Goal: Task Accomplishment & Management: Manage account settings

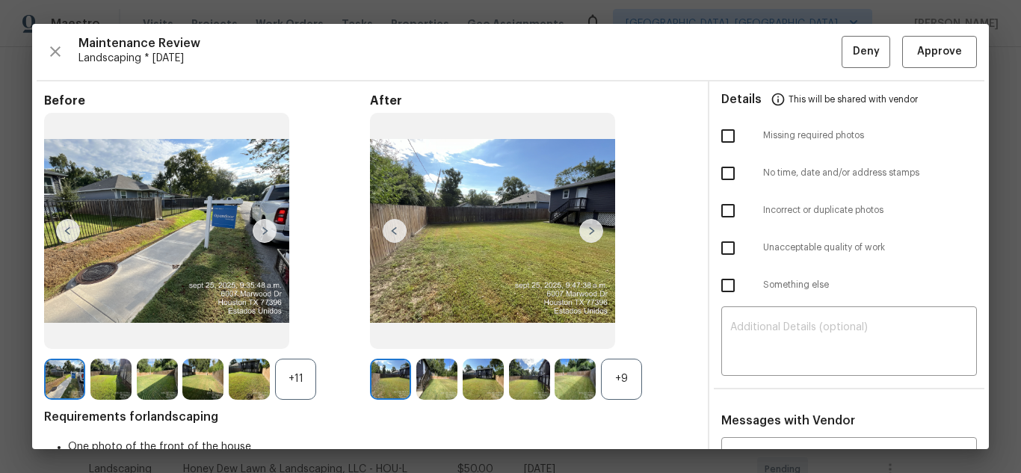
scroll to position [224, 0]
click at [942, 60] on span "Approve" at bounding box center [939, 52] width 45 height 19
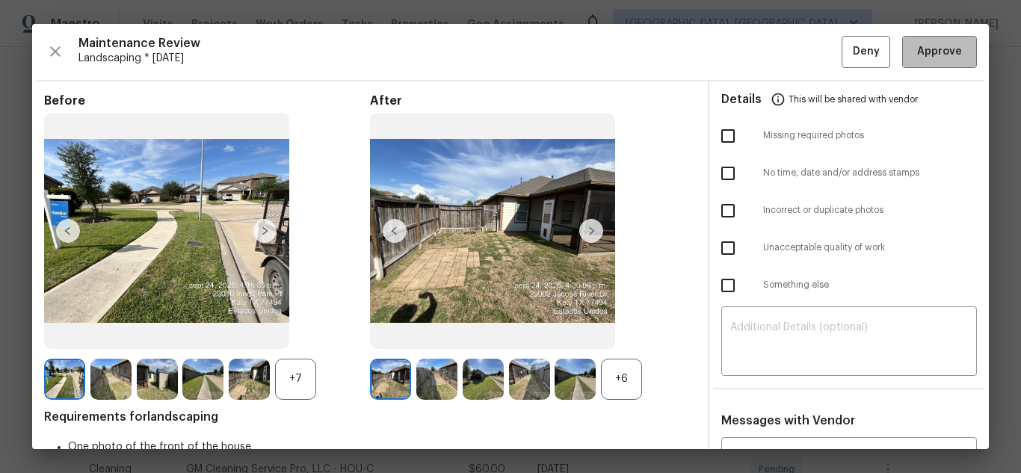
click at [919, 58] on span "Approve" at bounding box center [939, 52] width 45 height 19
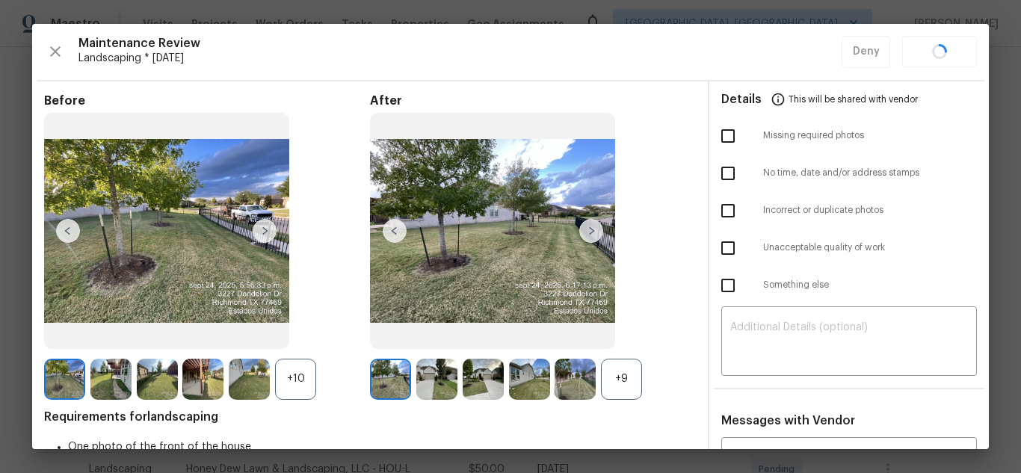
scroll to position [299, 0]
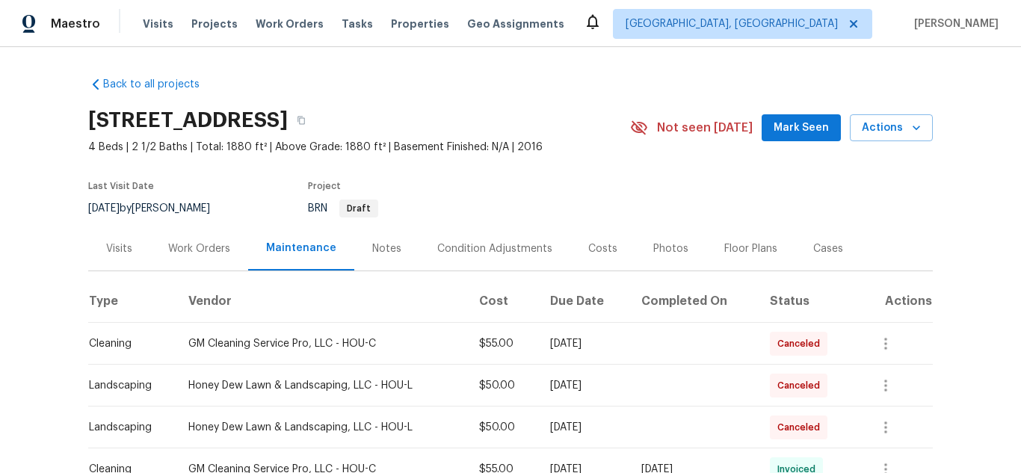
scroll to position [224, 0]
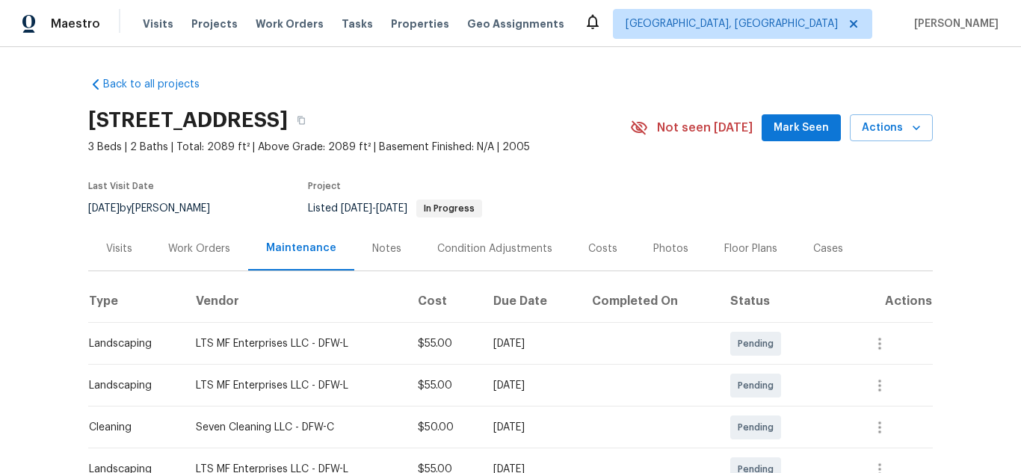
scroll to position [202, 0]
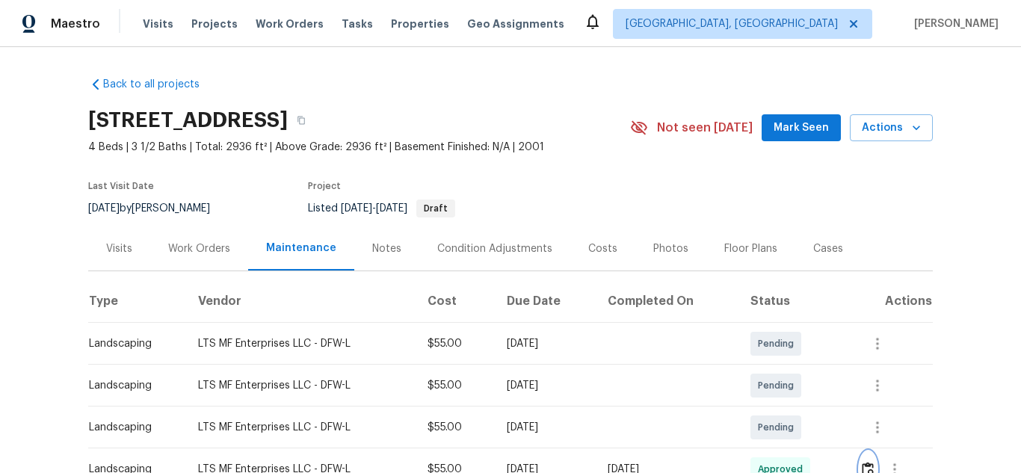
scroll to position [299, 0]
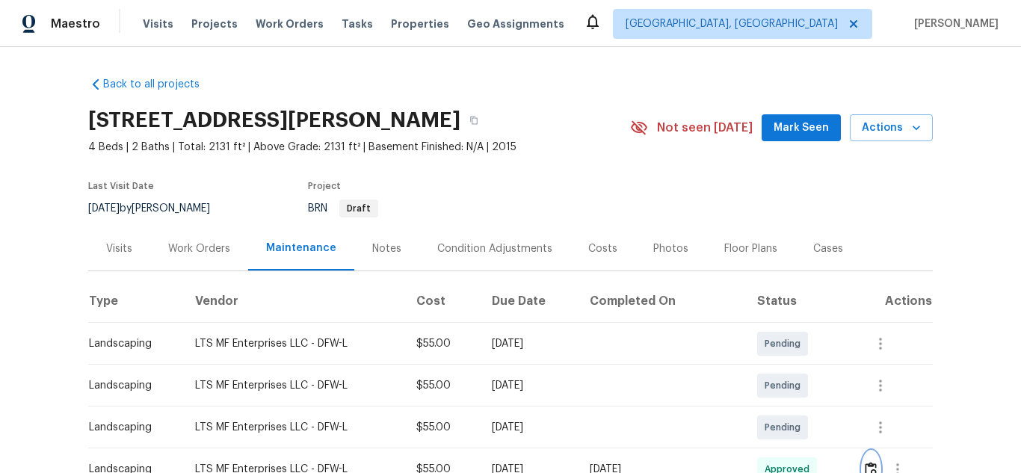
scroll to position [224, 0]
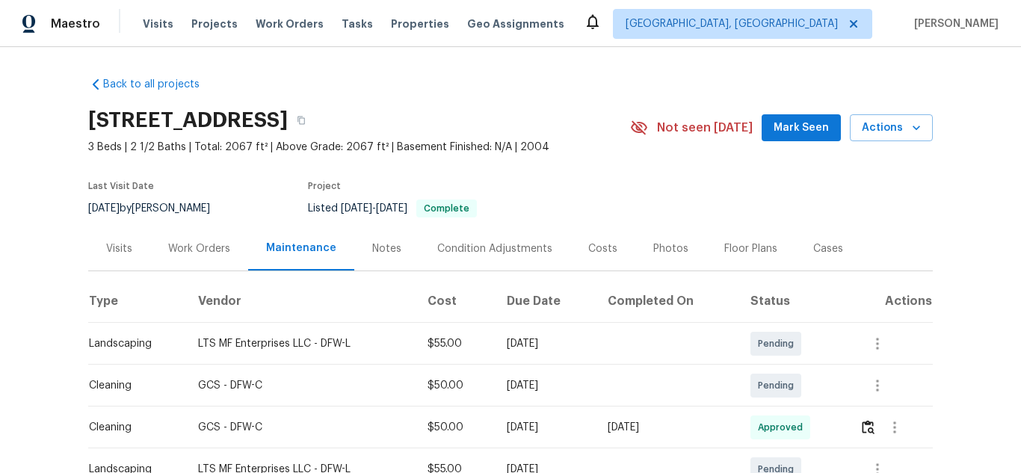
scroll to position [299, 0]
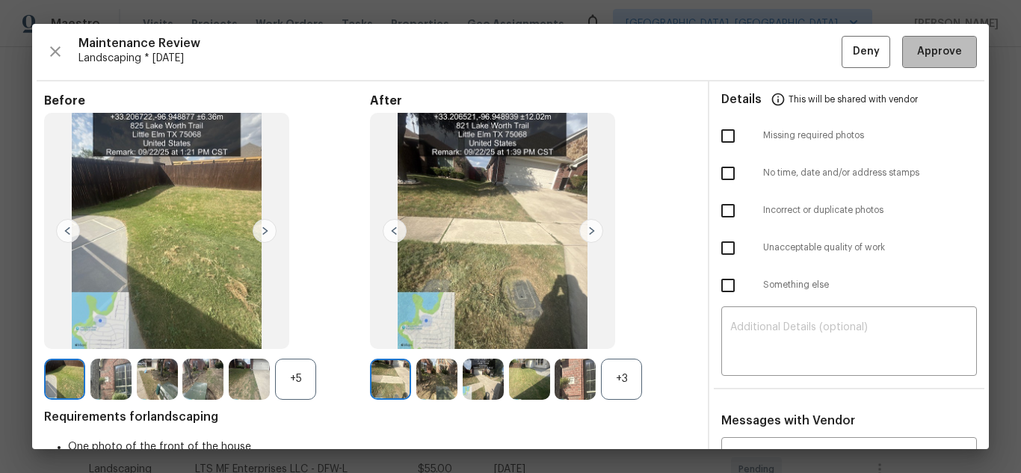
click at [914, 67] on button "Approve" at bounding box center [939, 52] width 75 height 32
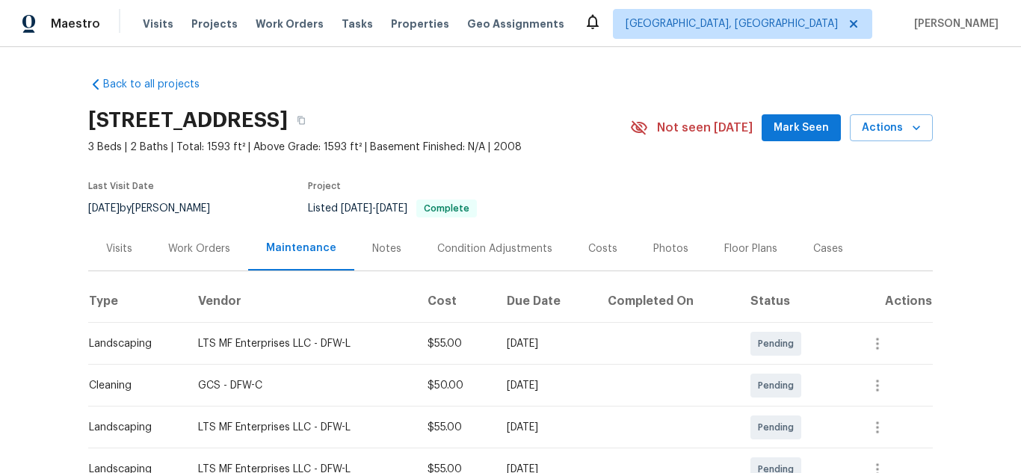
scroll to position [224, 0]
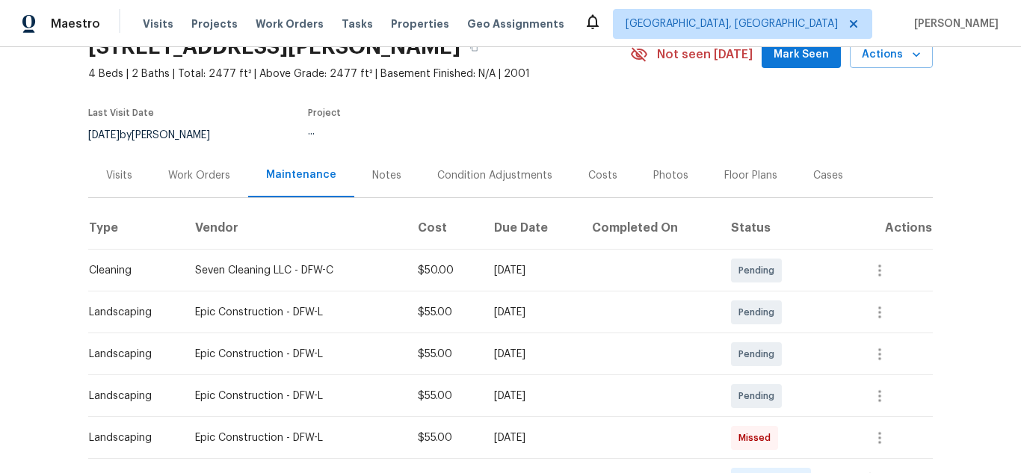
scroll to position [224, 0]
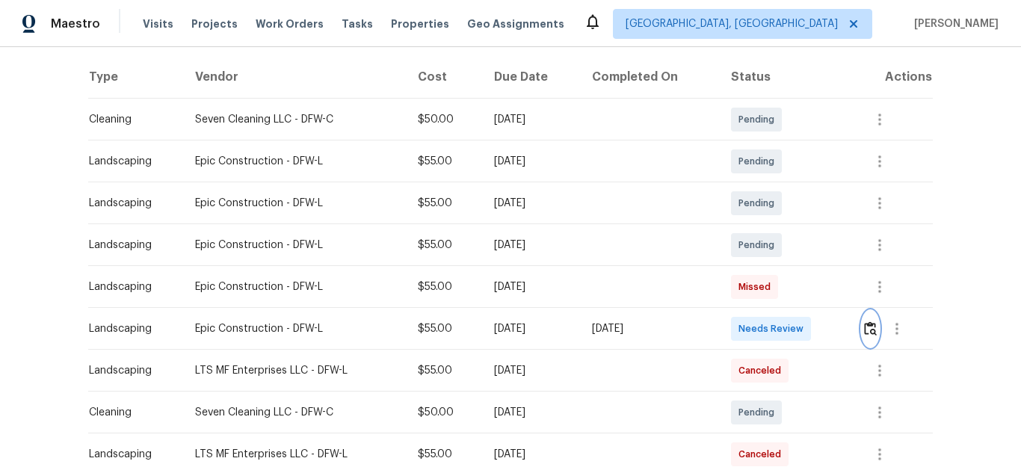
click at [865, 334] on img "button" at bounding box center [870, 328] width 13 height 14
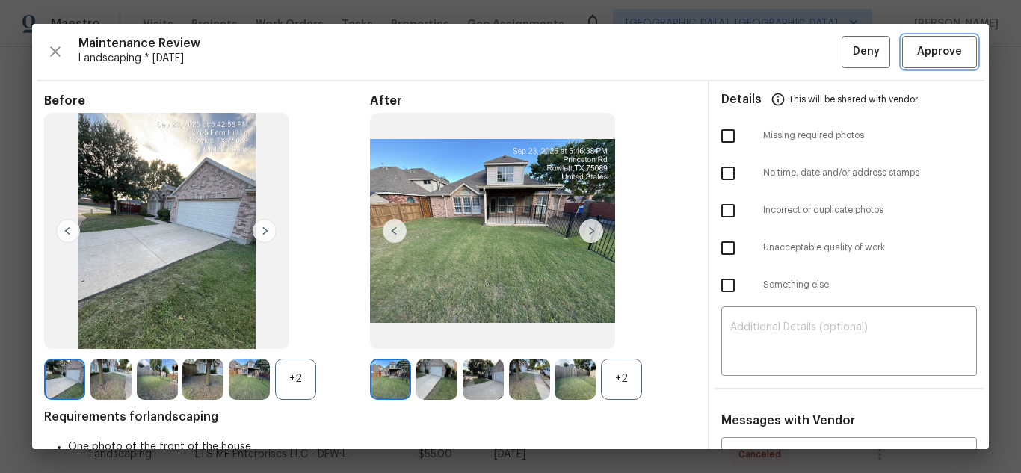
click at [904, 67] on button "Approve" at bounding box center [939, 52] width 75 height 32
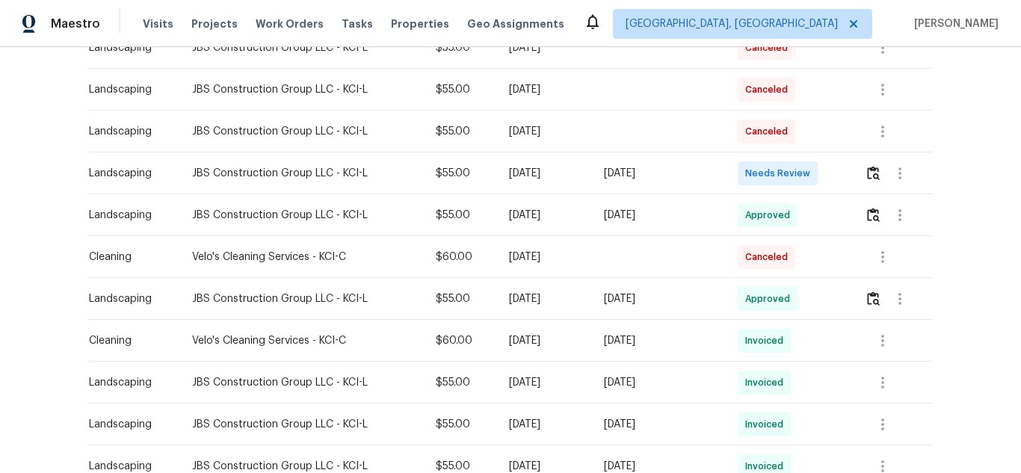
scroll to position [299, 0]
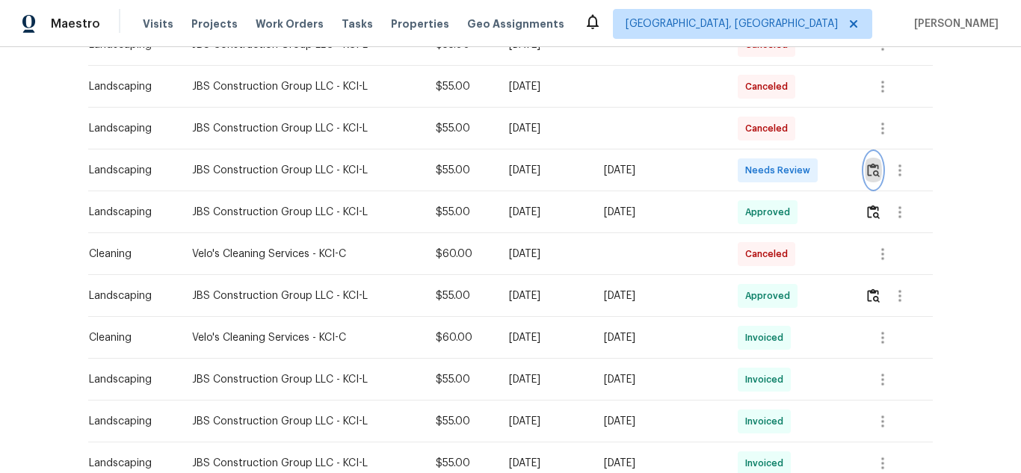
click at [865, 173] on button "button" at bounding box center [873, 170] width 17 height 36
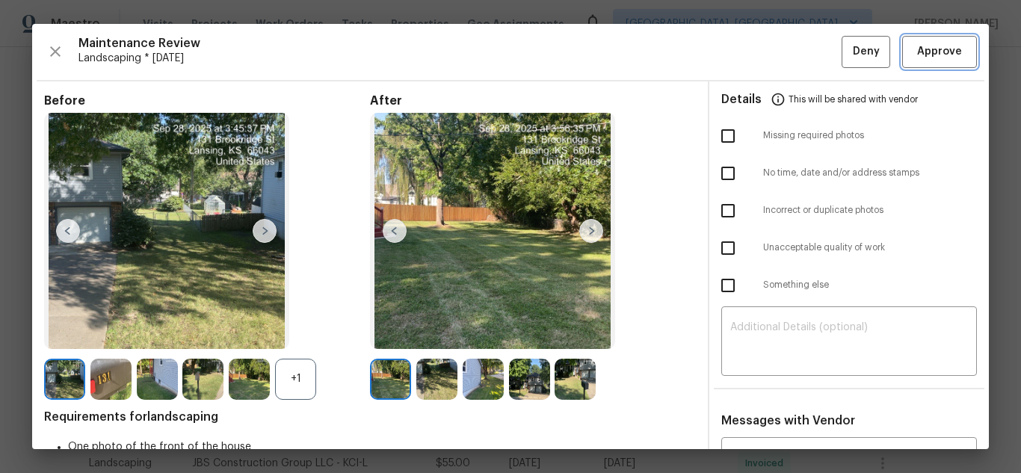
click at [911, 62] on button "Approve" at bounding box center [939, 52] width 75 height 32
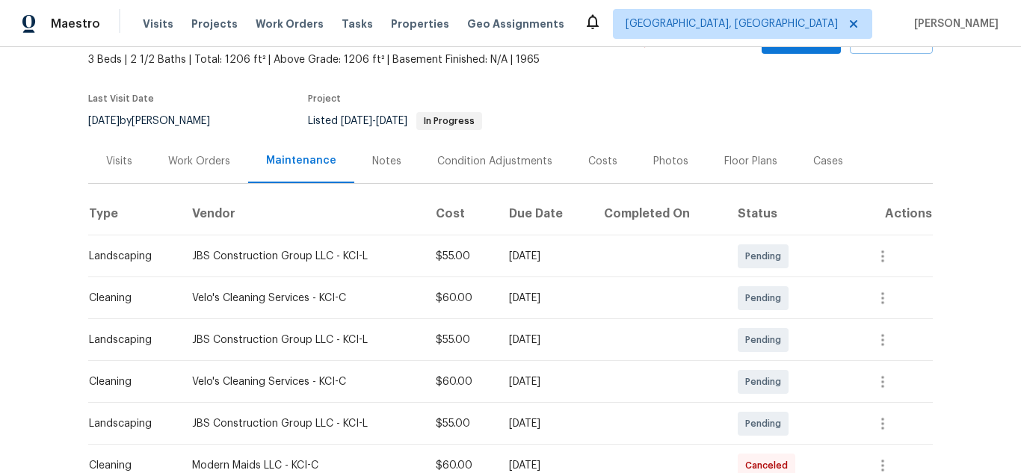
scroll to position [224, 0]
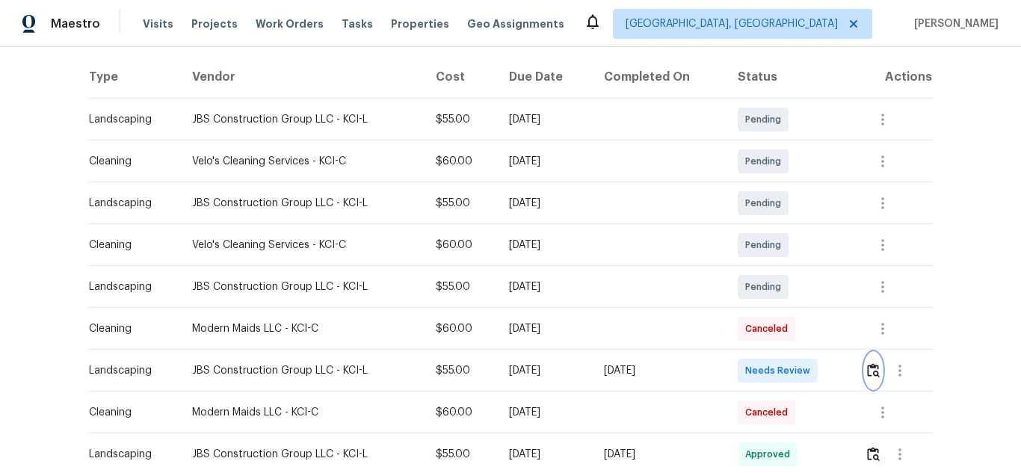
click at [875, 379] on button "button" at bounding box center [873, 371] width 17 height 36
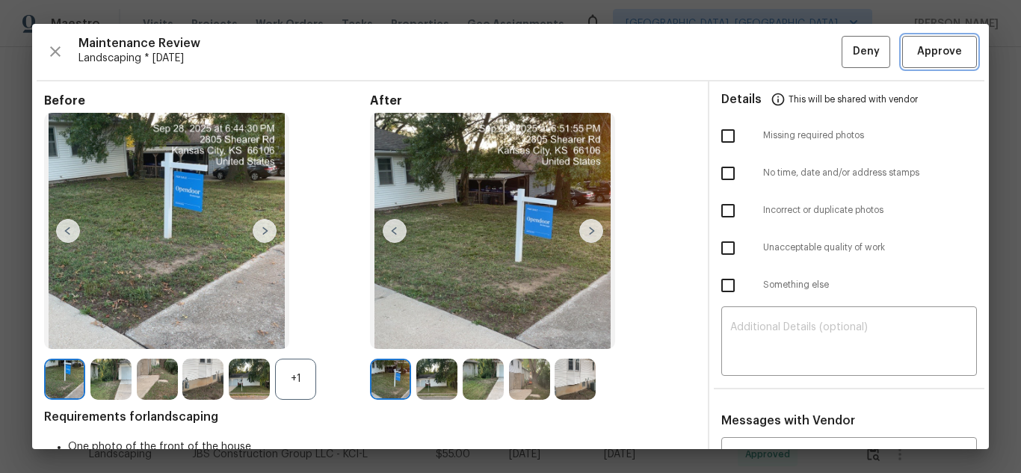
click at [911, 62] on button "Approve" at bounding box center [939, 52] width 75 height 32
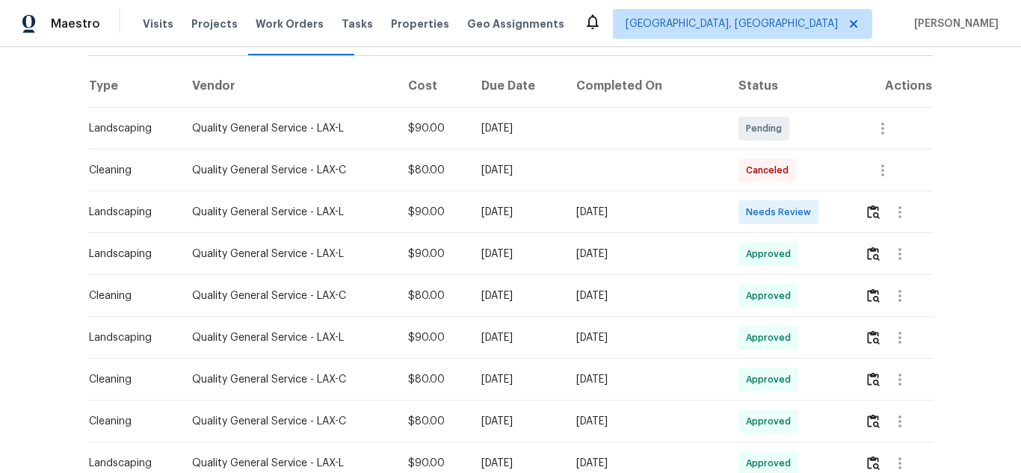
scroll to position [224, 0]
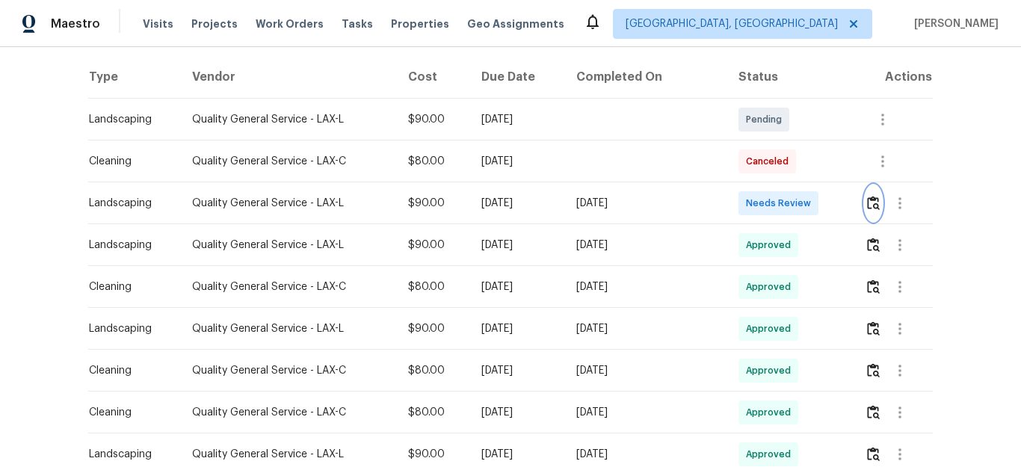
click at [865, 198] on button "button" at bounding box center [873, 203] width 17 height 36
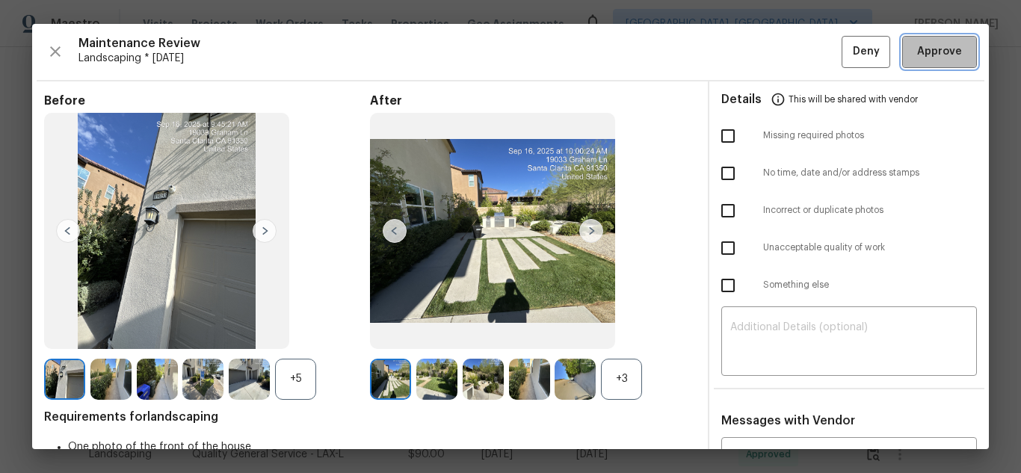
click at [911, 62] on button "Approve" at bounding box center [939, 52] width 75 height 32
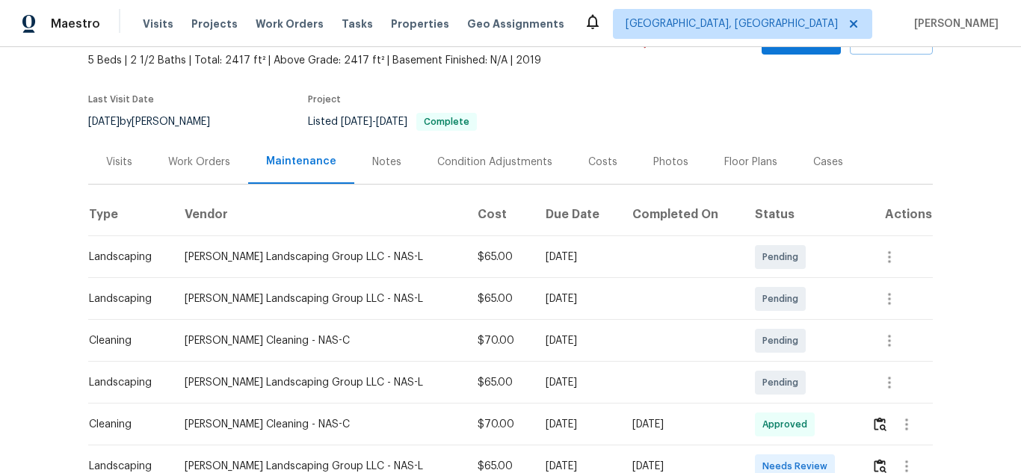
scroll to position [224, 0]
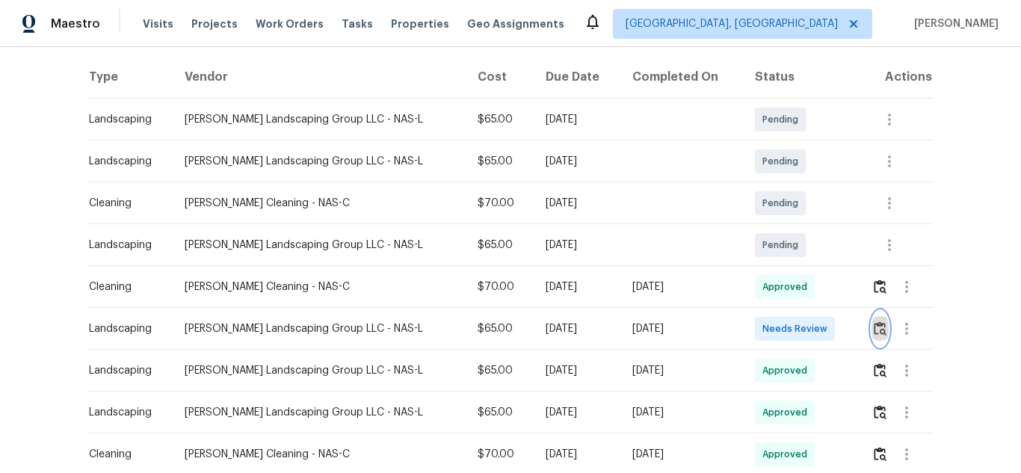
click at [874, 335] on img "button" at bounding box center [880, 328] width 13 height 14
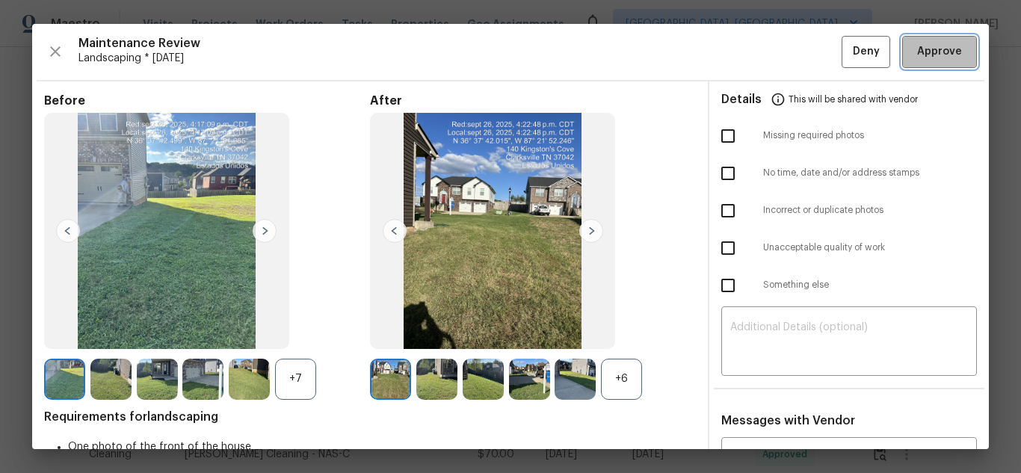
click at [911, 62] on button "Approve" at bounding box center [939, 52] width 75 height 32
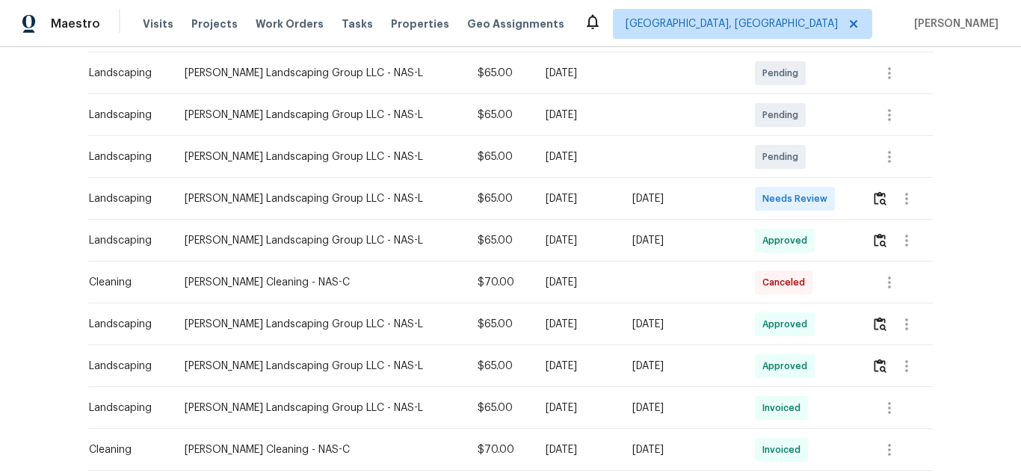
scroll to position [299, 0]
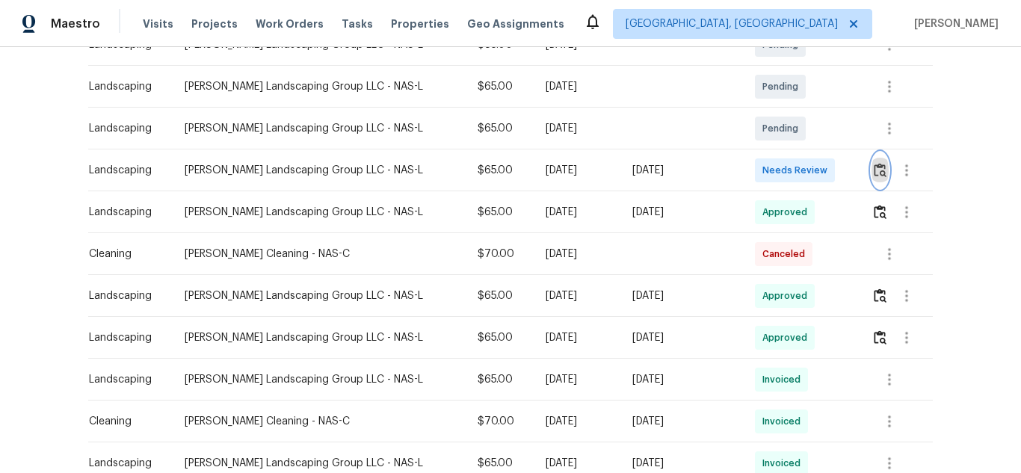
click at [875, 173] on img "button" at bounding box center [880, 170] width 13 height 14
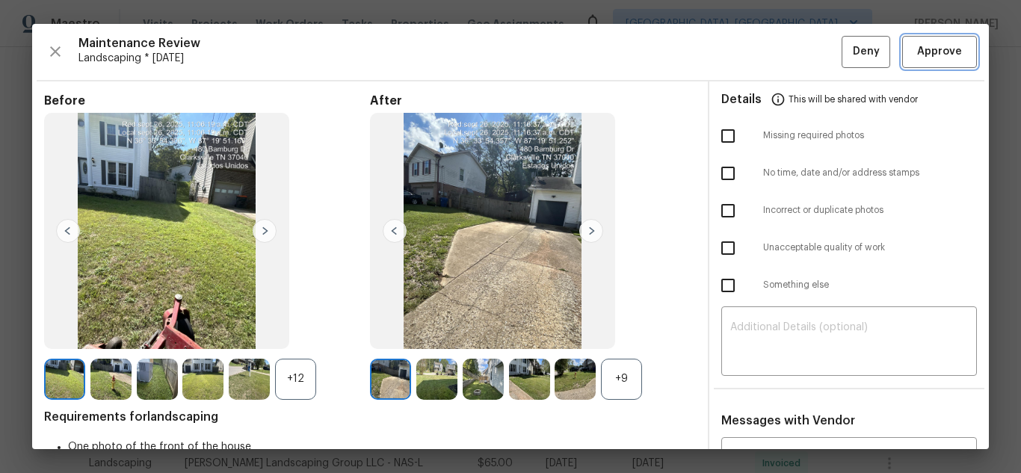
click at [911, 62] on button "Approve" at bounding box center [939, 52] width 75 height 32
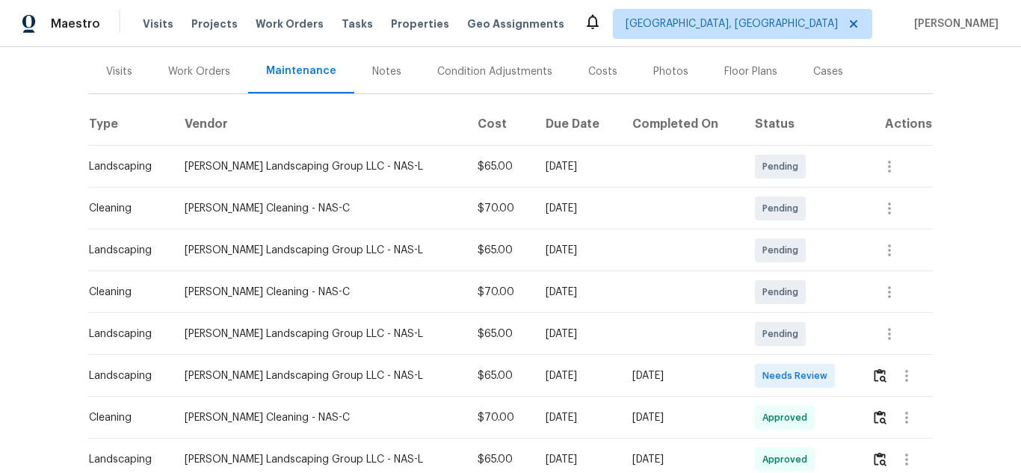
scroll to position [224, 0]
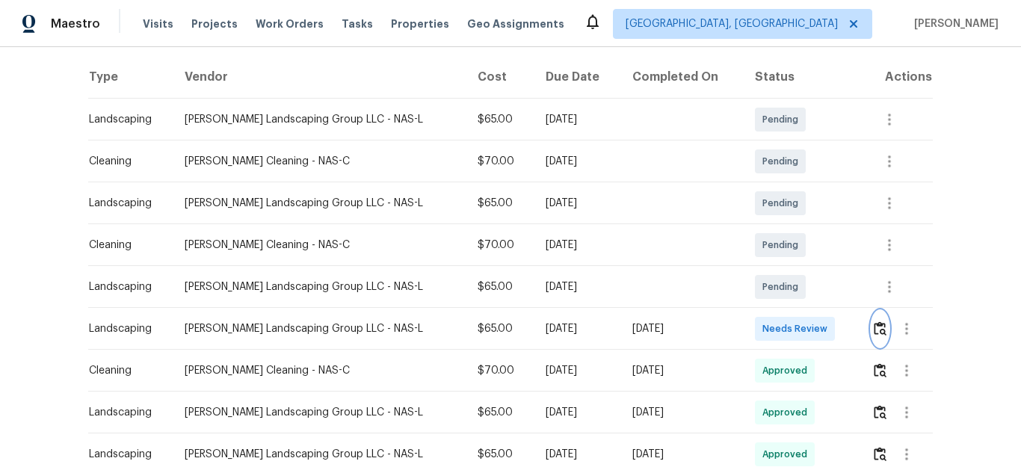
click at [874, 328] on img "button" at bounding box center [880, 328] width 13 height 14
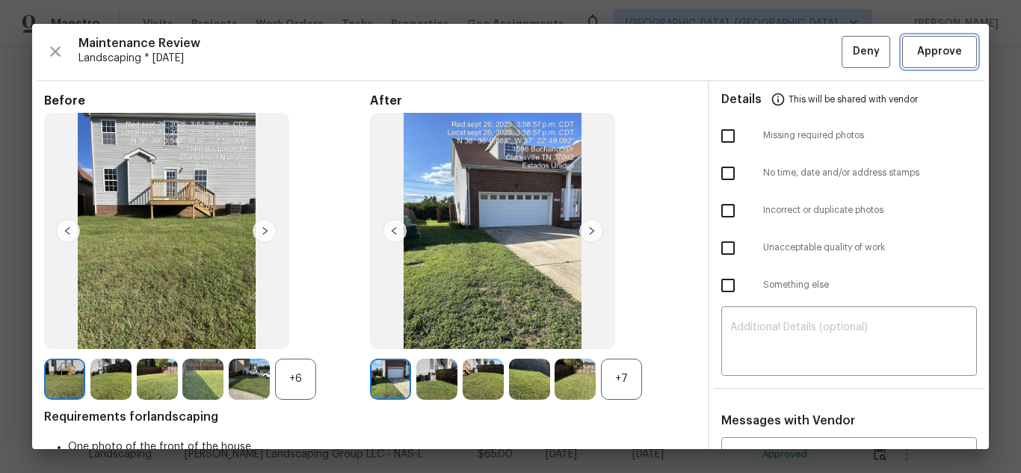
click at [911, 62] on button "Approve" at bounding box center [939, 52] width 75 height 32
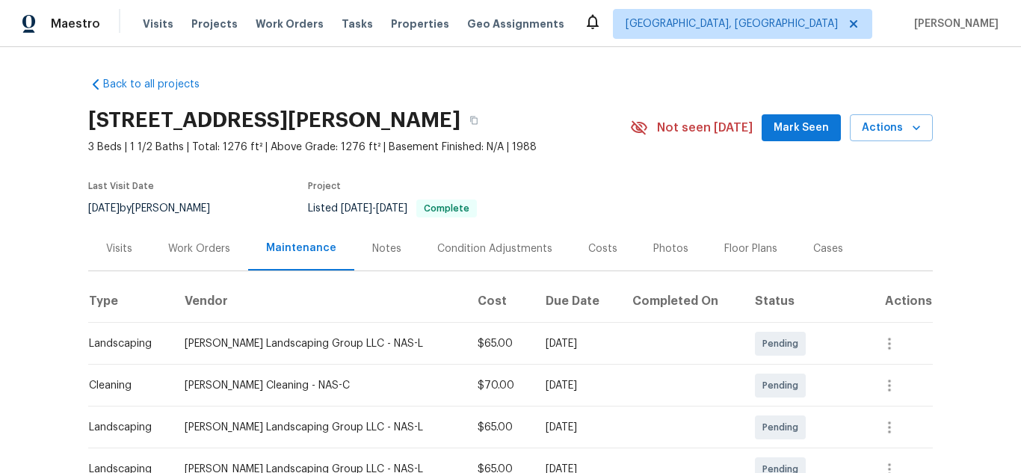
scroll to position [224, 0]
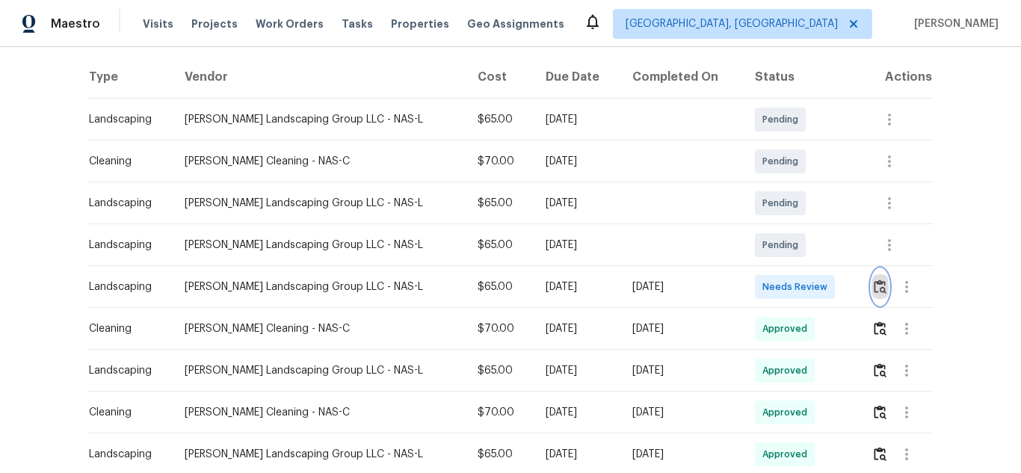
click at [874, 289] on img "button" at bounding box center [880, 287] width 13 height 14
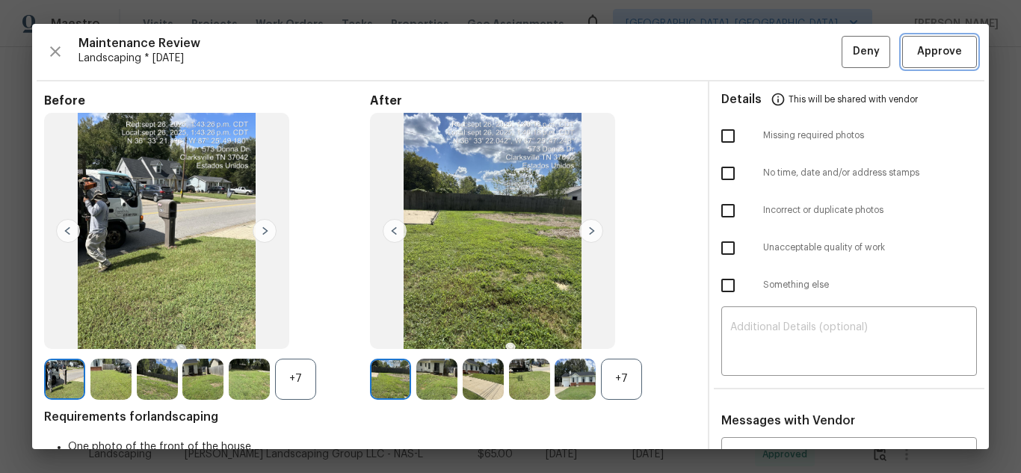
click at [911, 62] on button "Approve" at bounding box center [939, 52] width 75 height 32
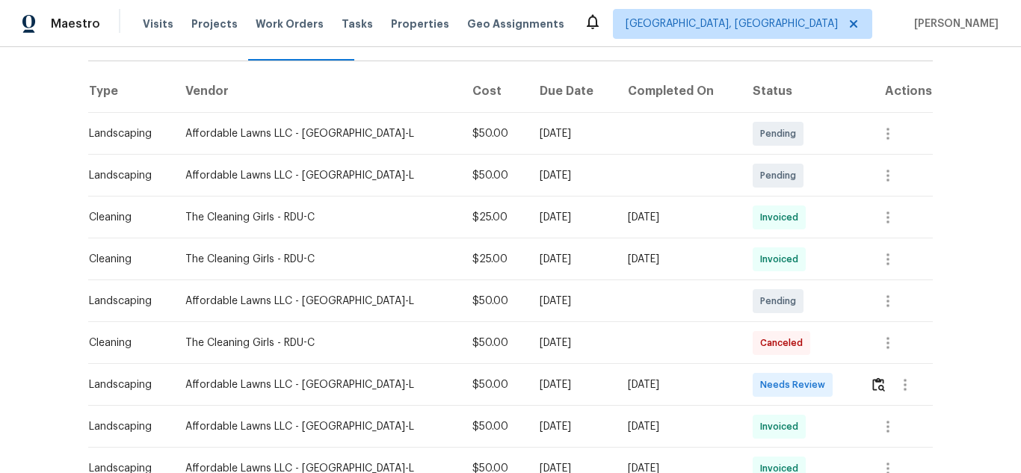
scroll to position [224, 0]
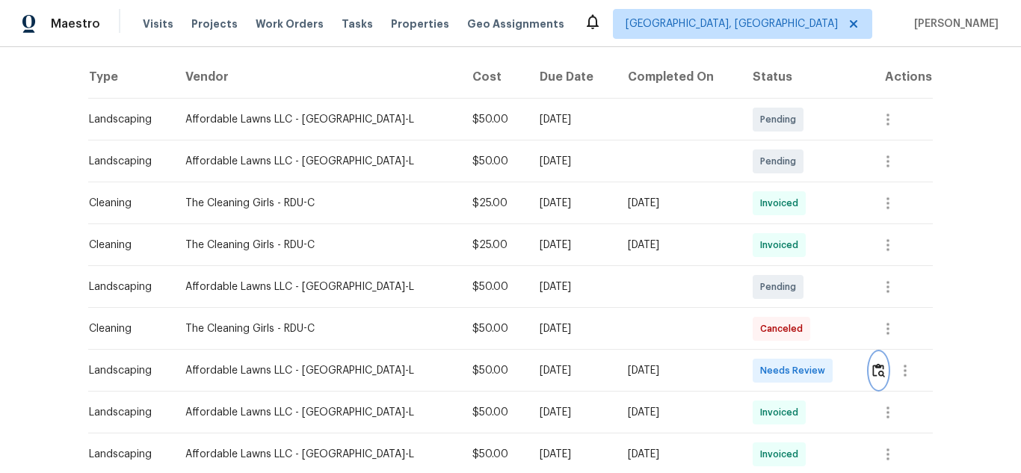
click at [872, 371] on img "button" at bounding box center [878, 370] width 13 height 14
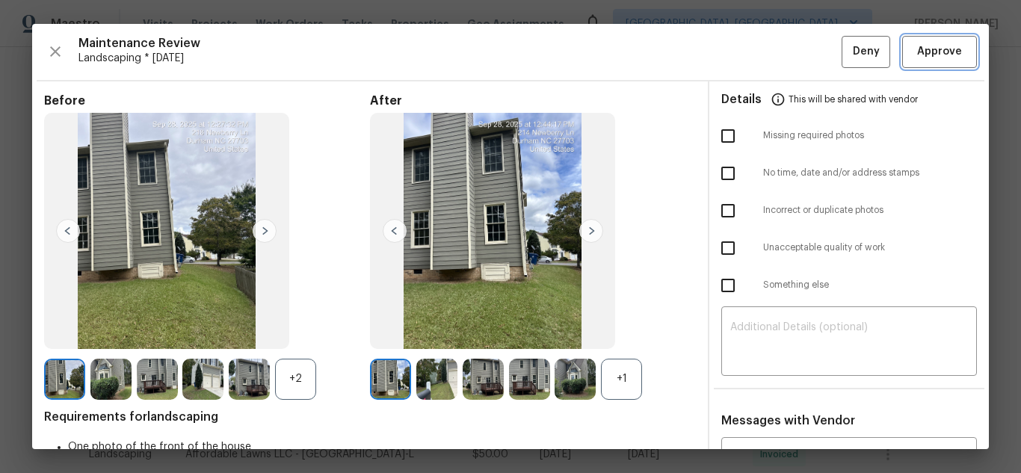
click at [911, 62] on button "Approve" at bounding box center [939, 52] width 75 height 32
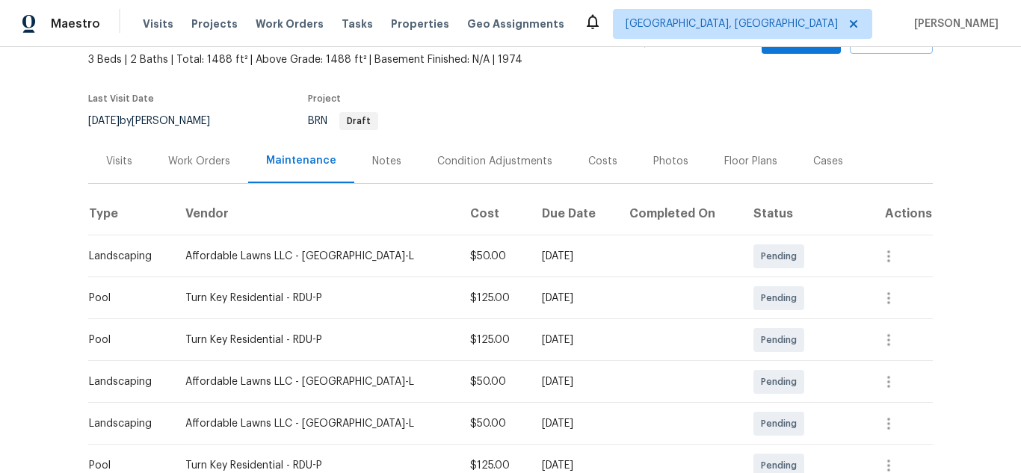
scroll to position [299, 0]
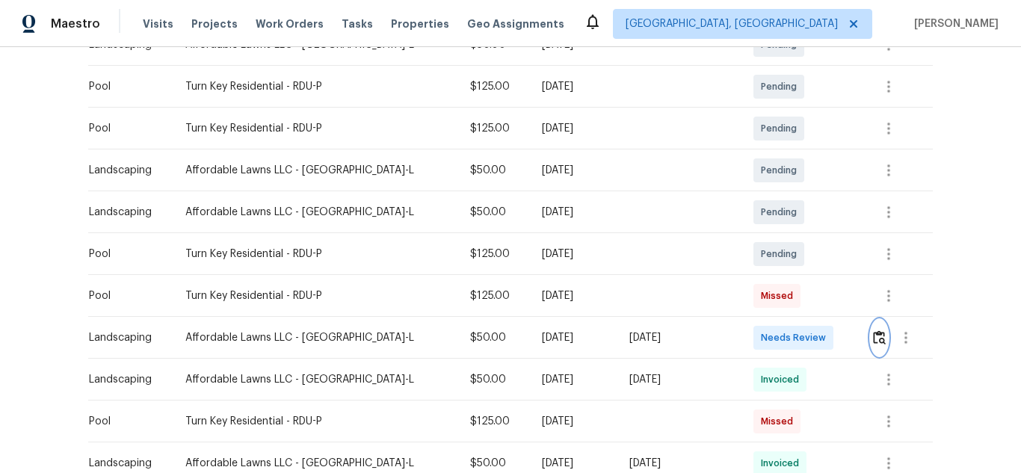
click at [873, 344] on img "button" at bounding box center [879, 337] width 13 height 14
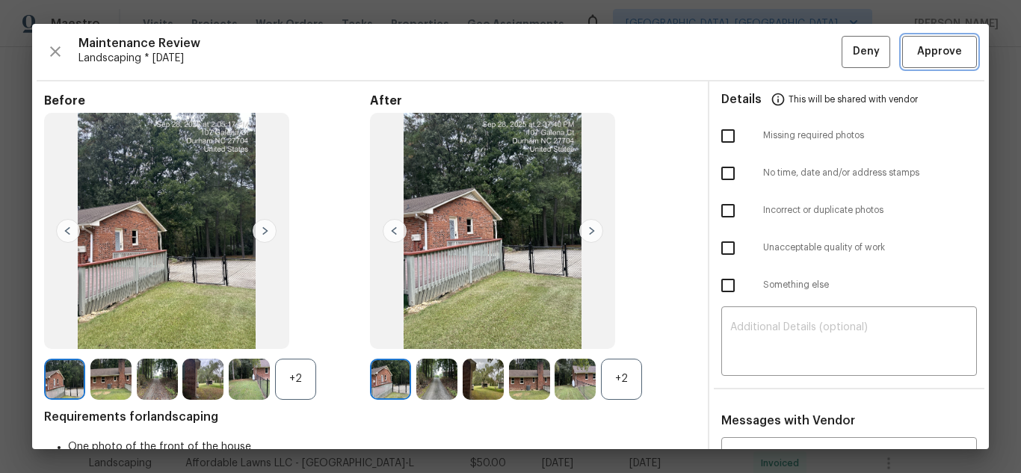
click at [910, 63] on button "Approve" at bounding box center [939, 52] width 75 height 32
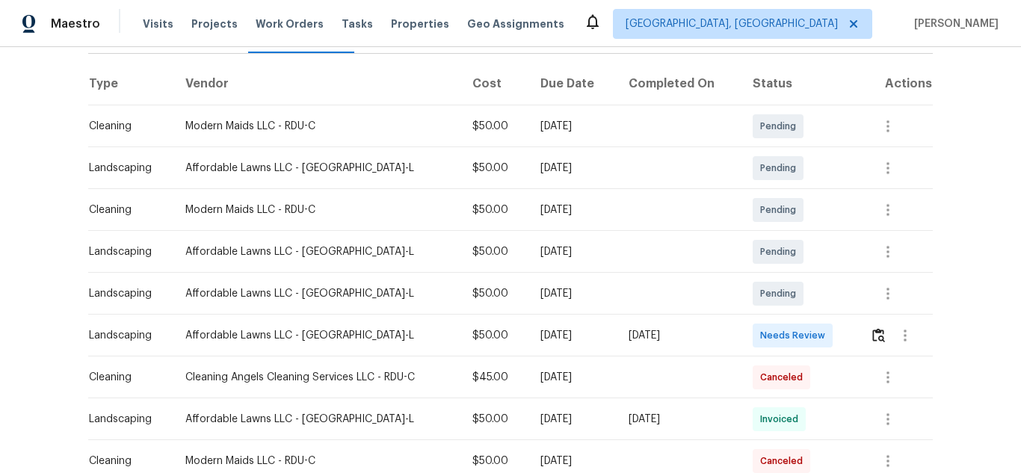
scroll to position [224, 0]
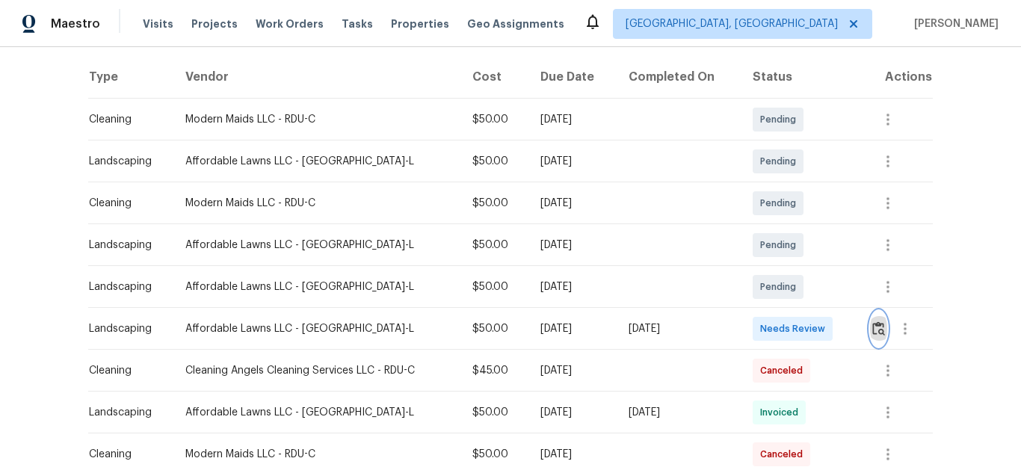
click at [872, 331] on img "button" at bounding box center [878, 328] width 13 height 14
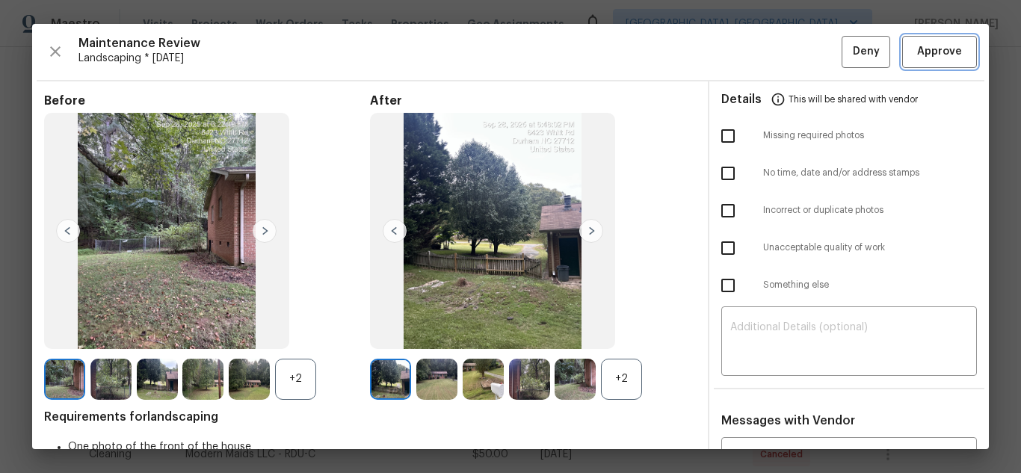
click at [919, 46] on span "Approve" at bounding box center [939, 52] width 45 height 19
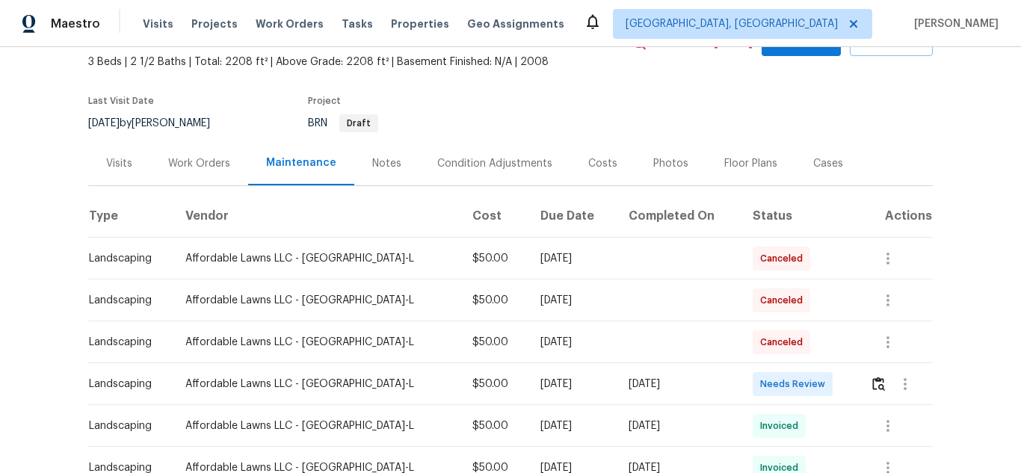
scroll to position [224, 0]
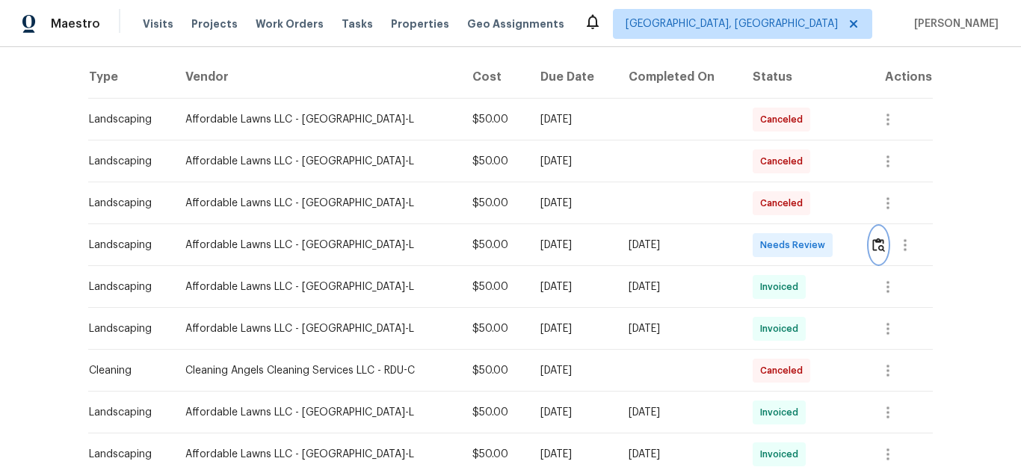
click at [875, 240] on img "button" at bounding box center [878, 245] width 13 height 14
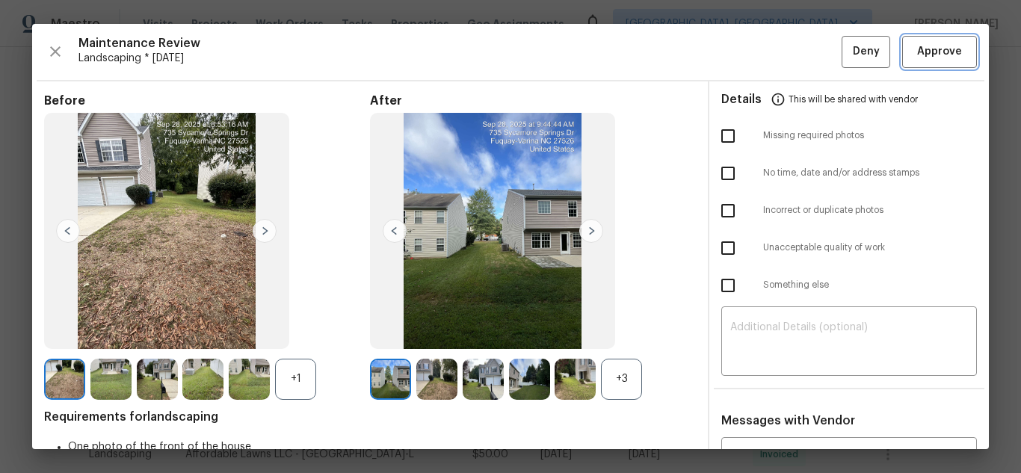
click at [928, 57] on span "Approve" at bounding box center [939, 52] width 45 height 19
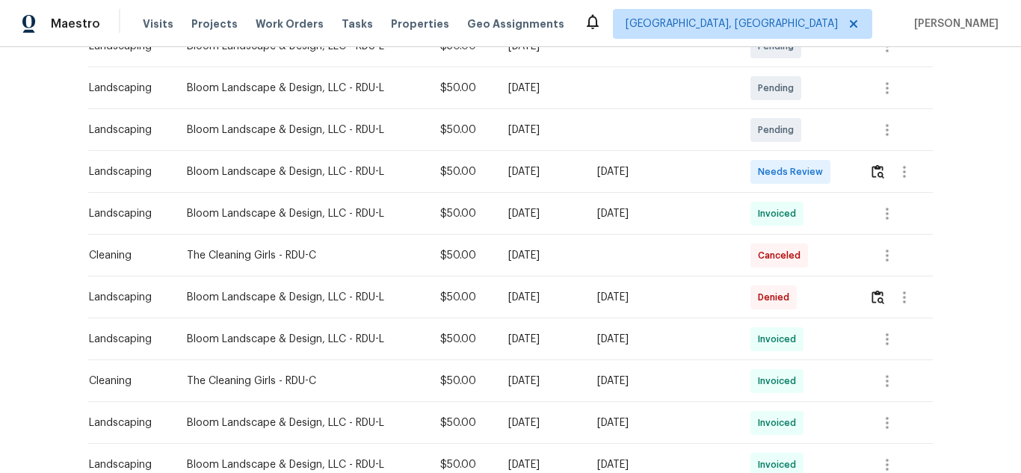
scroll to position [299, 0]
click at [873, 168] on img "button" at bounding box center [878, 170] width 13 height 14
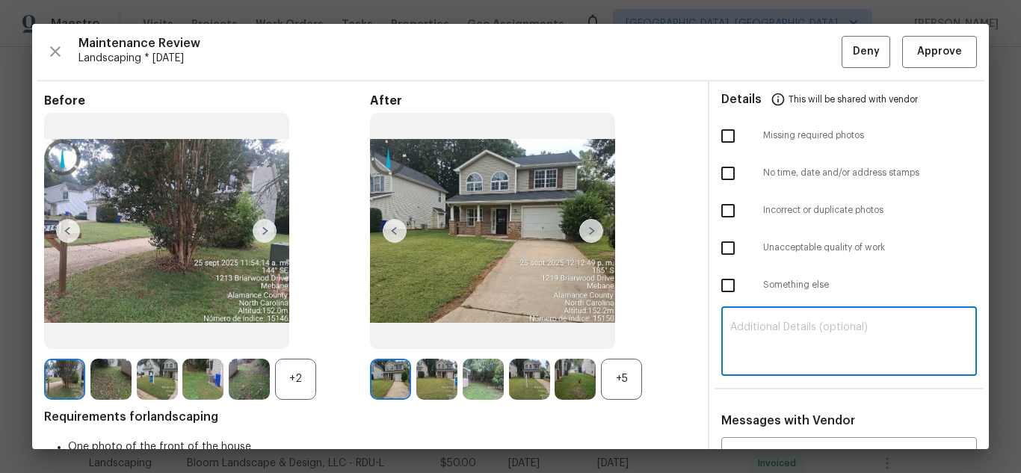
click at [771, 327] on textarea at bounding box center [849, 343] width 238 height 42
paste textarea "Maintenance Audit Team: Hello! Unfortunately, this landscaping visit completed …"
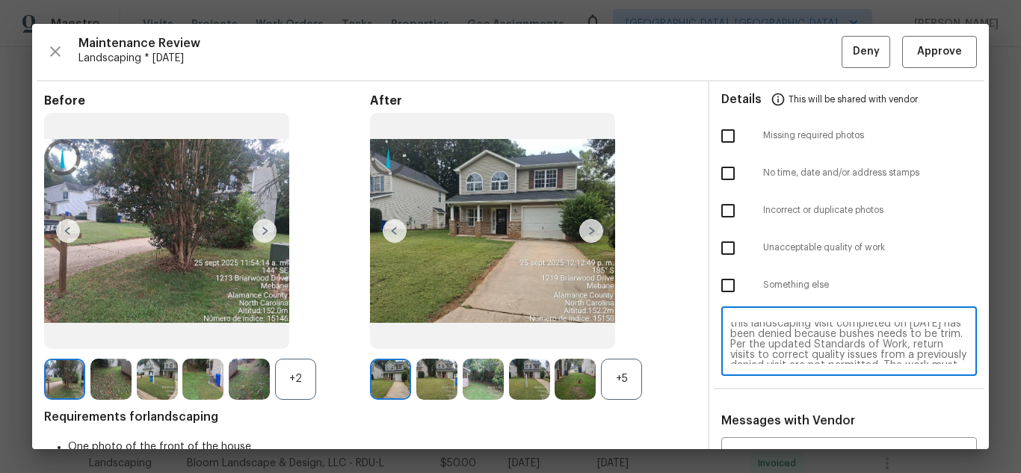
scroll to position [0, 0]
click at [768, 357] on textarea "Maintenance Audit Team: Hello! Unfortunately, this landscaping visit completed …" at bounding box center [849, 343] width 238 height 42
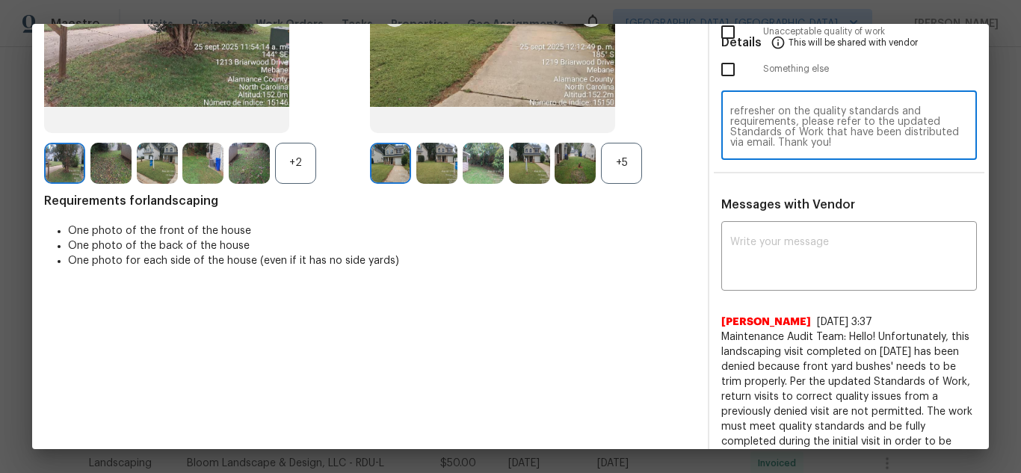
scroll to position [224, 0]
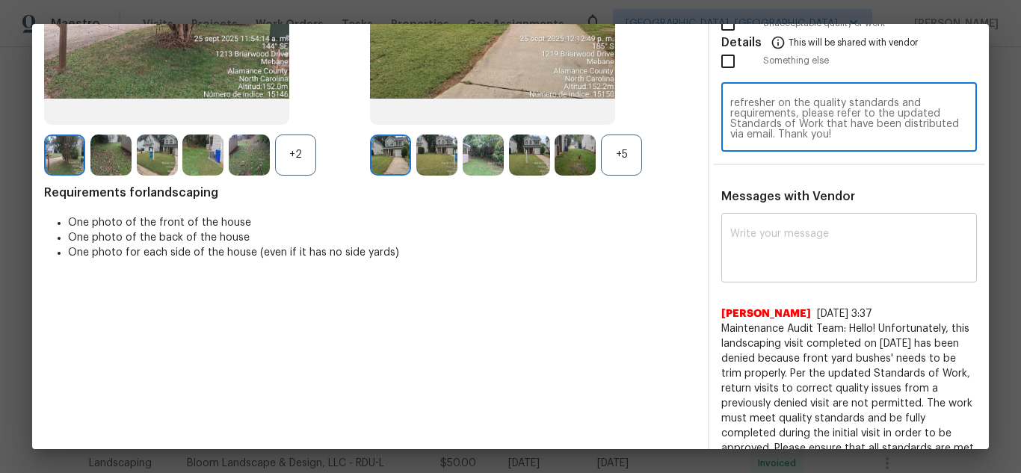
type textarea "Maintenance Audit Team: Hello! Unfortunately, this landscaping visit completed …"
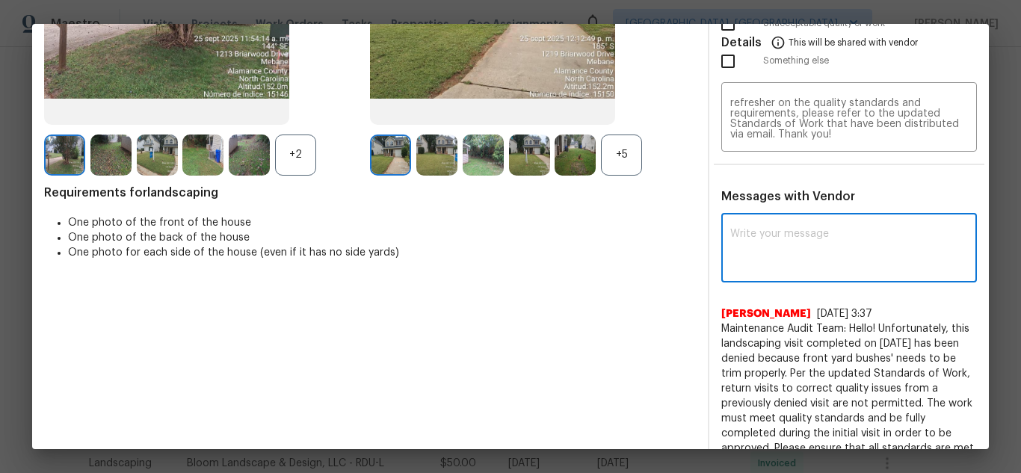
click at [833, 257] on textarea at bounding box center [849, 250] width 238 height 42
paste textarea "Maintenance Audit Team: Hello! Unfortunately, this landscaping visit completed …"
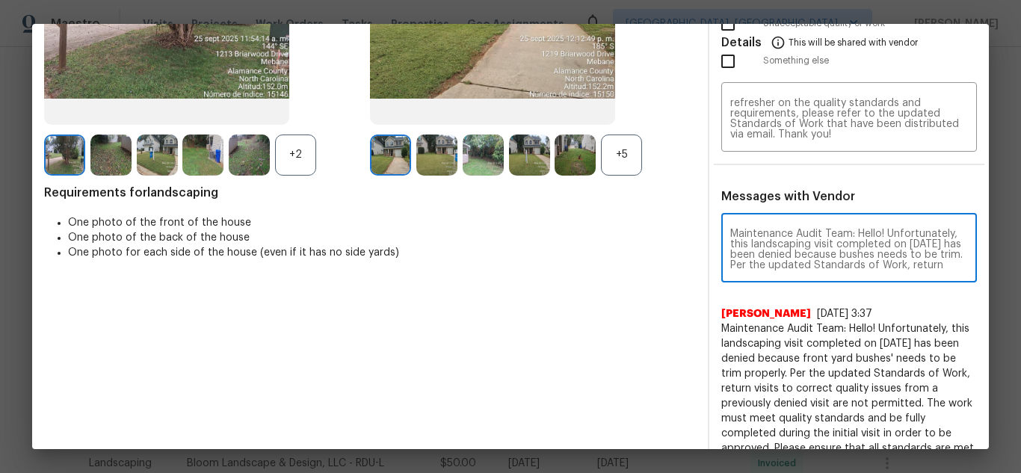
scroll to position [157, 0]
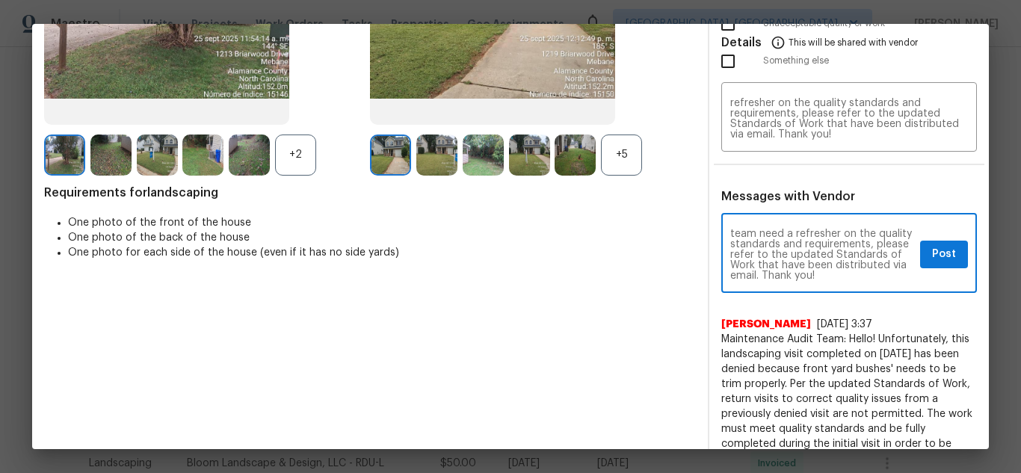
type textarea "Maintenance Audit Team: Hello! Unfortunately, this landscaping visit completed …"
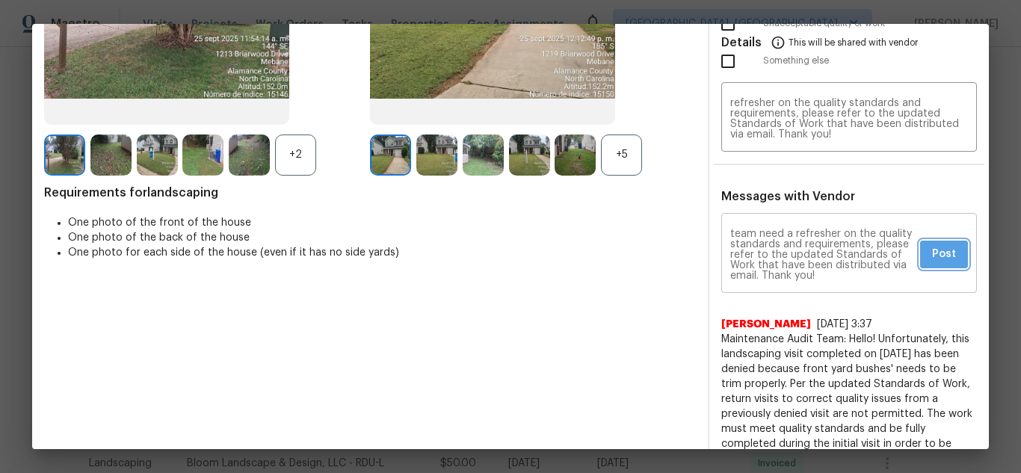
click at [932, 257] on span "Post" at bounding box center [944, 254] width 24 height 19
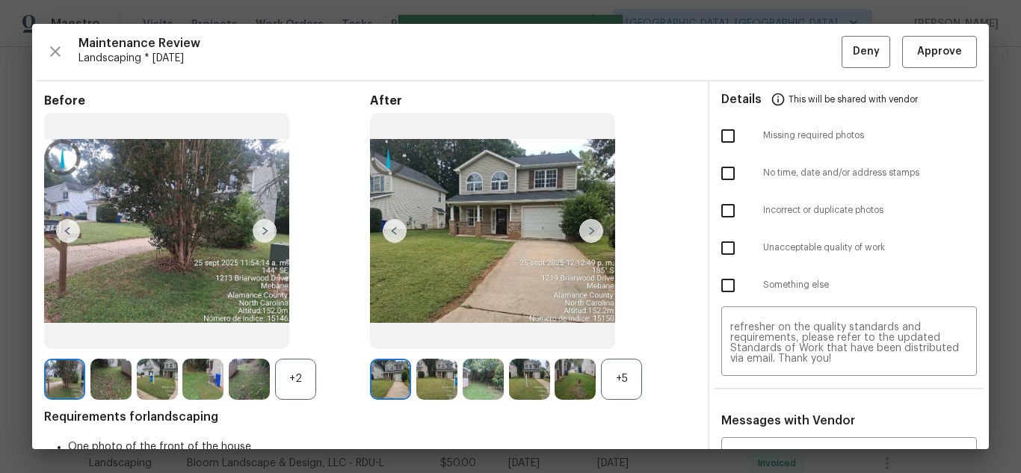
scroll to position [0, 0]
click at [718, 237] on input "checkbox" at bounding box center [727, 247] width 31 height 31
checkbox input "true"
click at [854, 65] on button "Deny" at bounding box center [866, 52] width 49 height 32
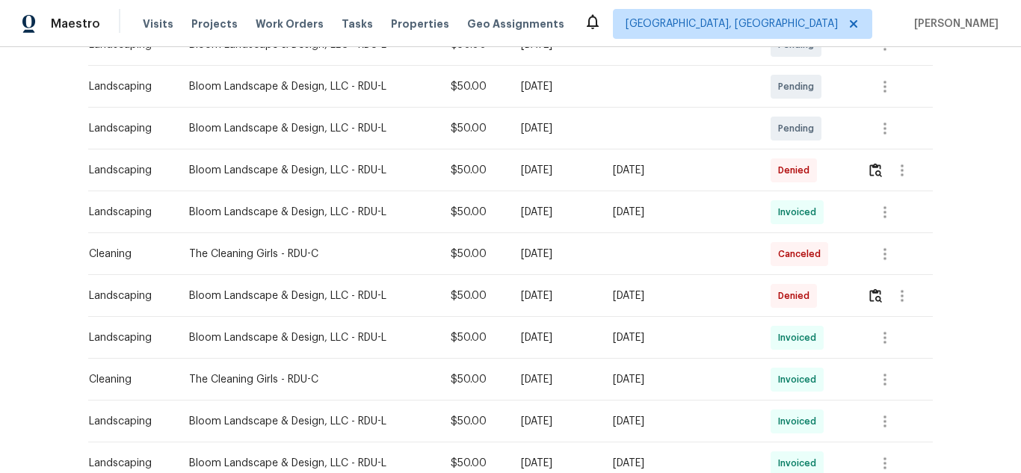
click at [928, 57] on div "Back to all projects 1216 Briarwood Dr, Mebane, NC 27302 4 Beds | 2 1/2 Baths |…" at bounding box center [510, 260] width 1021 height 426
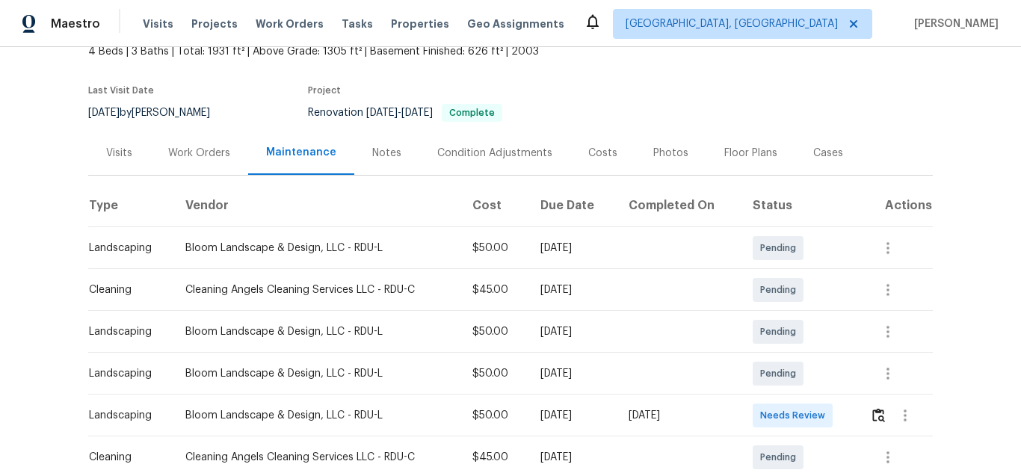
scroll to position [224, 0]
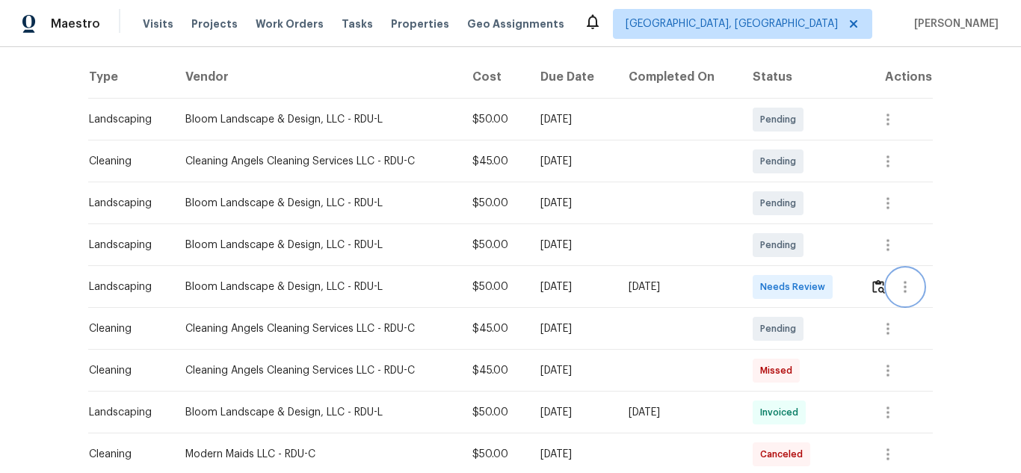
click at [888, 286] on button "button" at bounding box center [905, 287] width 36 height 36
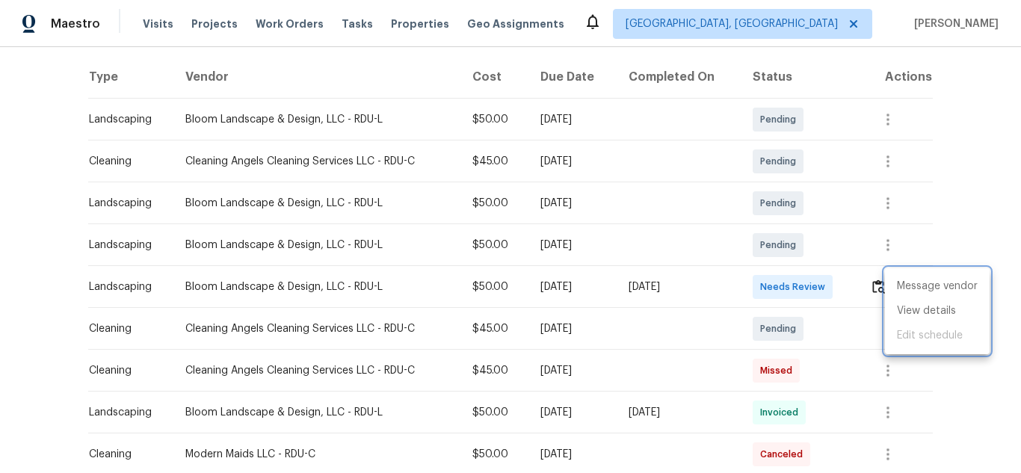
click at [878, 290] on div at bounding box center [510, 236] width 1021 height 473
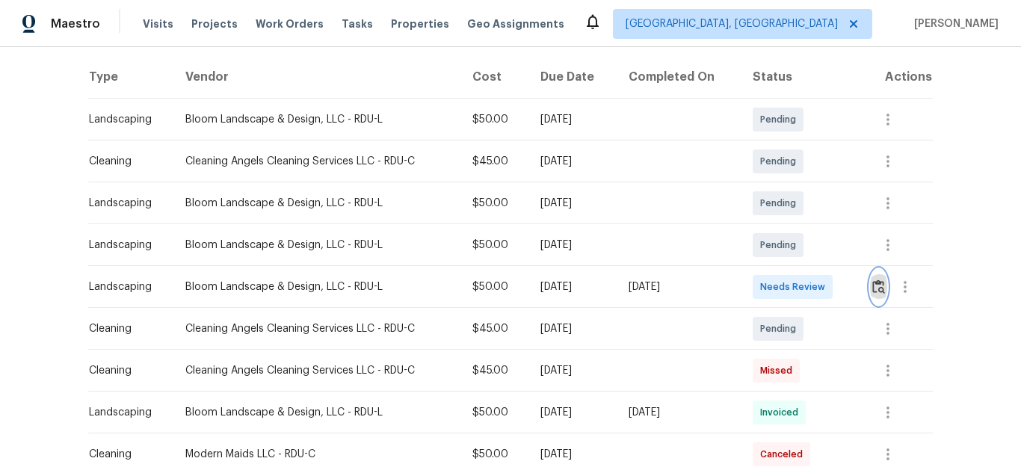
click at [875, 293] on img "button" at bounding box center [878, 287] width 13 height 14
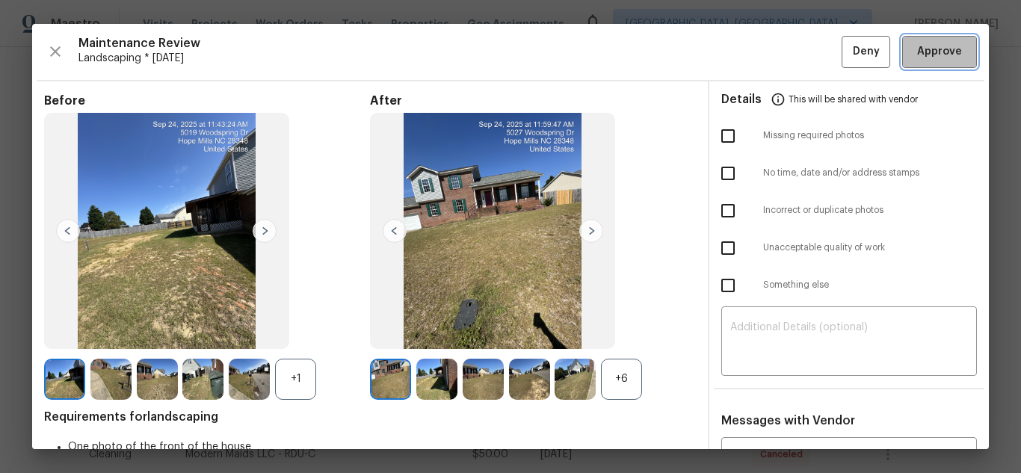
click at [928, 57] on span "Approve" at bounding box center [939, 52] width 45 height 19
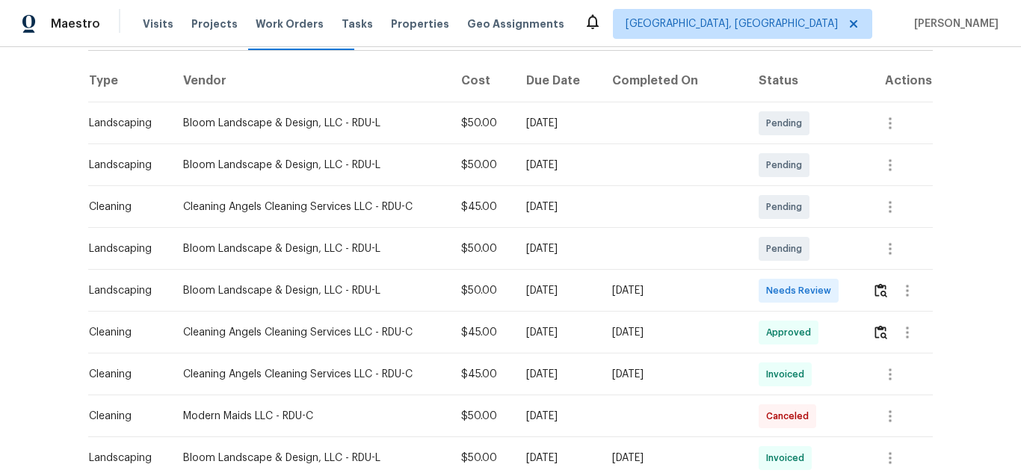
scroll to position [224, 0]
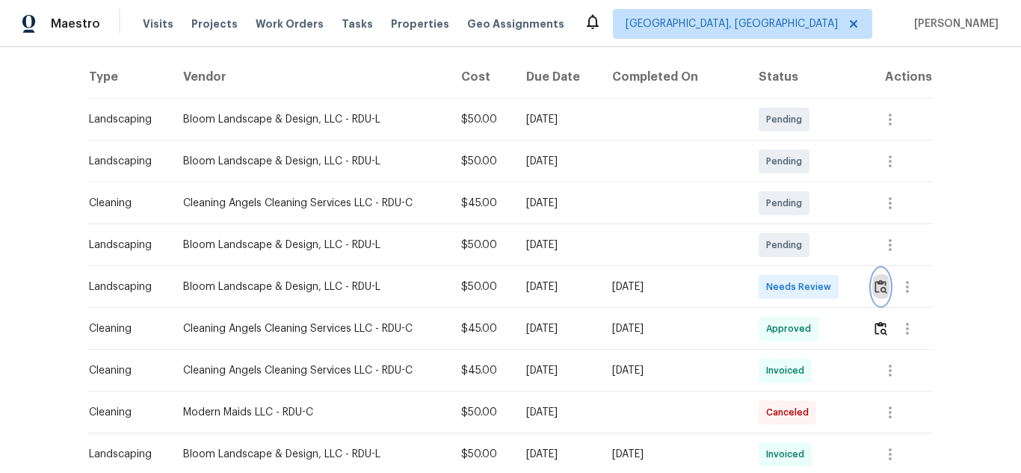
click at [875, 285] on img "button" at bounding box center [881, 287] width 13 height 14
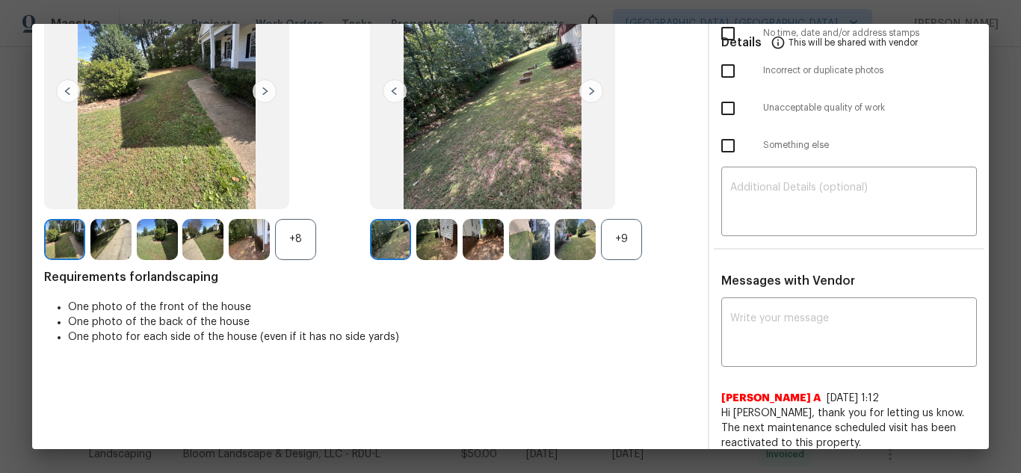
scroll to position [149, 0]
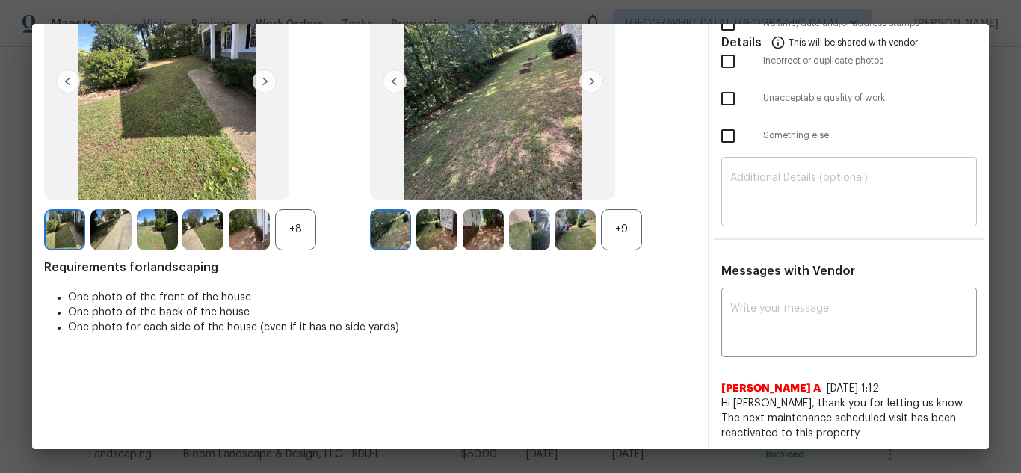
click at [809, 200] on textarea at bounding box center [849, 194] width 238 height 42
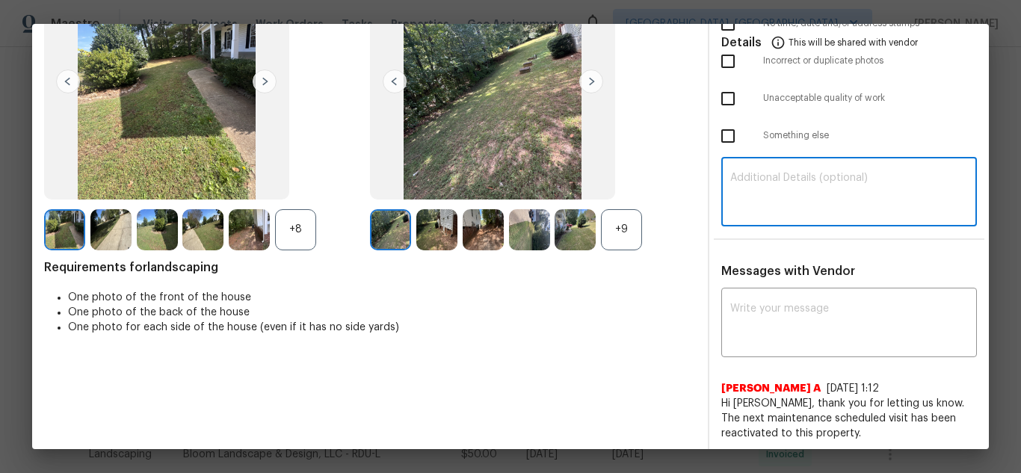
paste textarea "Maintenance Audit Team: Hello! Unfortunately, this landscaping visit completed …"
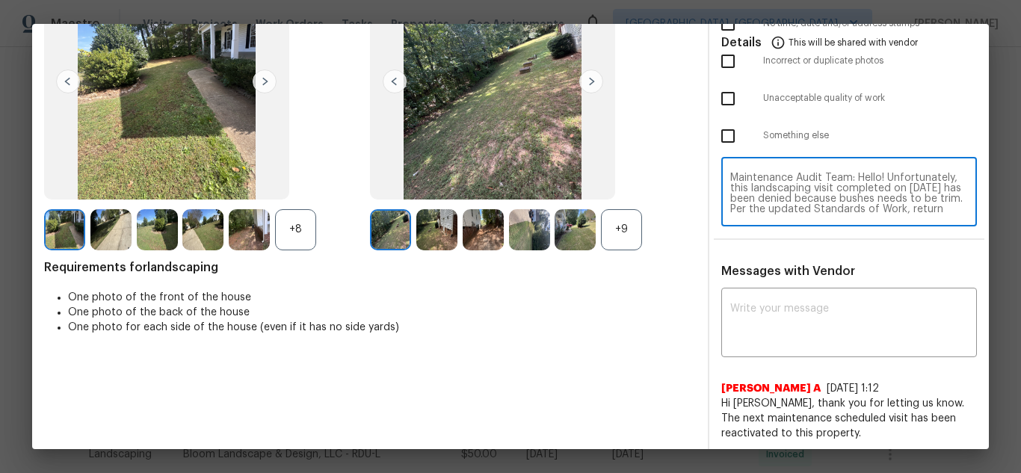
scroll to position [115, 0]
type textarea "Maintenance Audit Team: Hello! Unfortunately, this landscaping visit completed …"
click at [823, 312] on textarea at bounding box center [849, 324] width 238 height 42
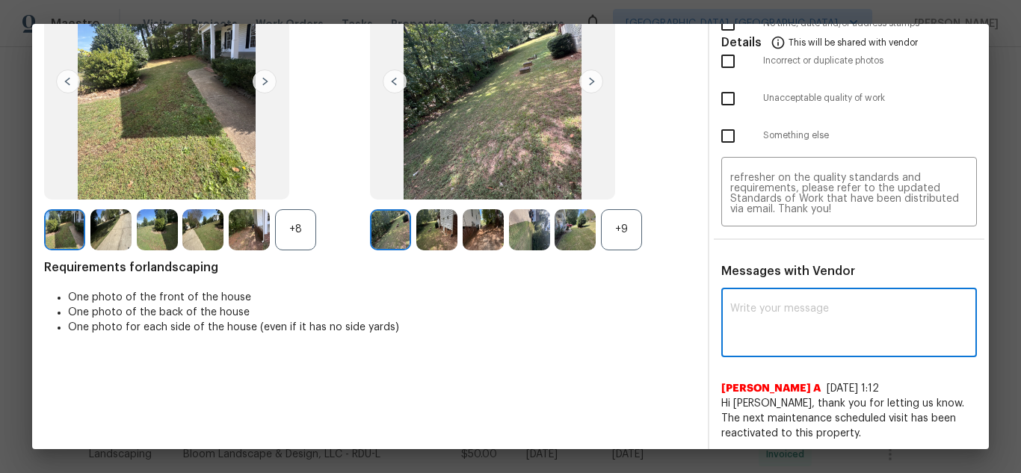
paste textarea "Maintenance Audit Team: Hello! Unfortunately, this landscaping visit completed …"
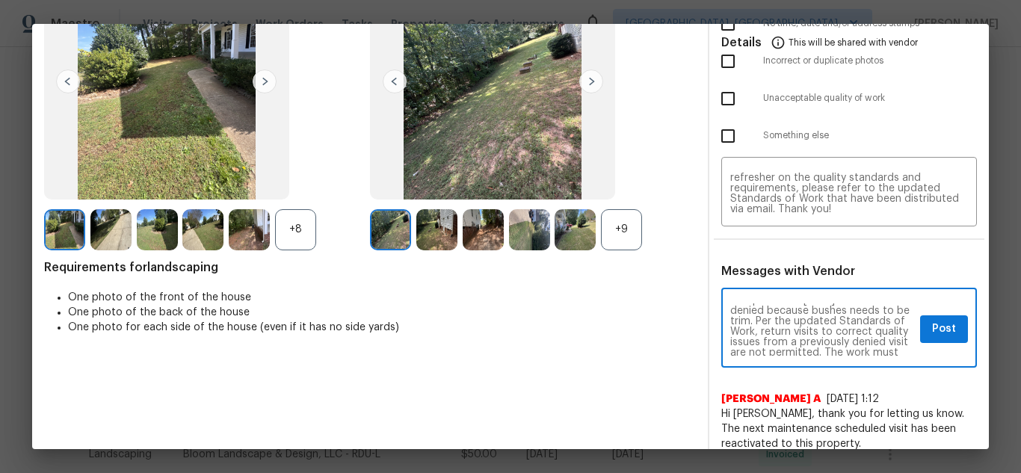
scroll to position [0, 0]
type textarea "Maintenance Audit Team: Hello! Unfortunately, this landscaping visit completed …"
click at [940, 324] on span "Post" at bounding box center [944, 329] width 24 height 19
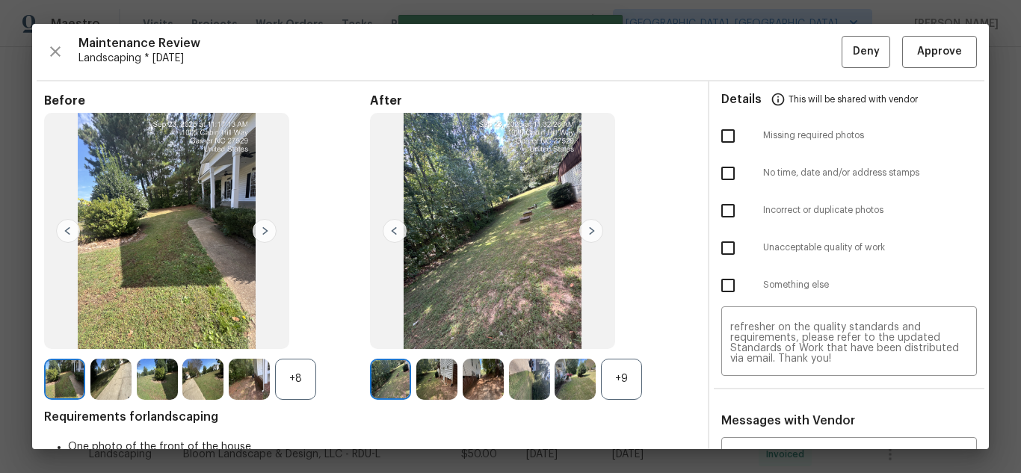
click at [733, 245] on input "checkbox" at bounding box center [727, 247] width 31 height 31
checkbox input "true"
click at [842, 46] on button "Deny" at bounding box center [866, 52] width 49 height 32
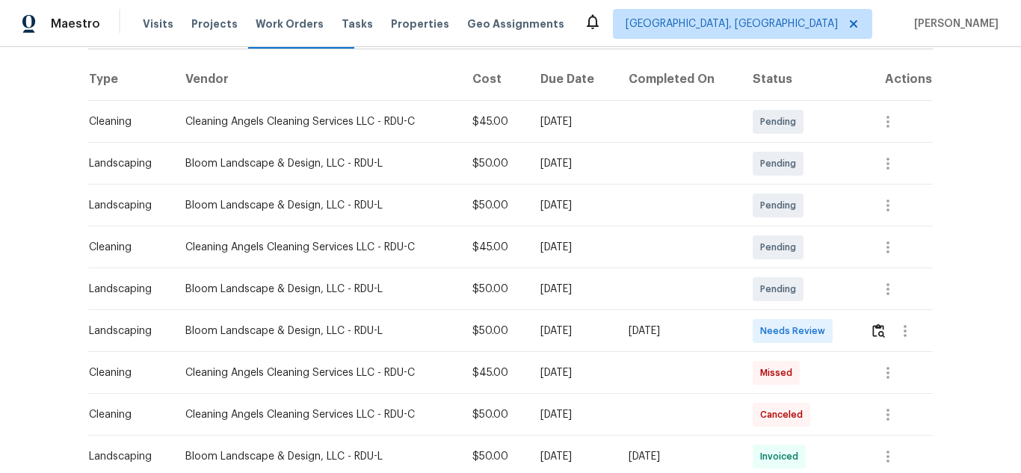
scroll to position [224, 0]
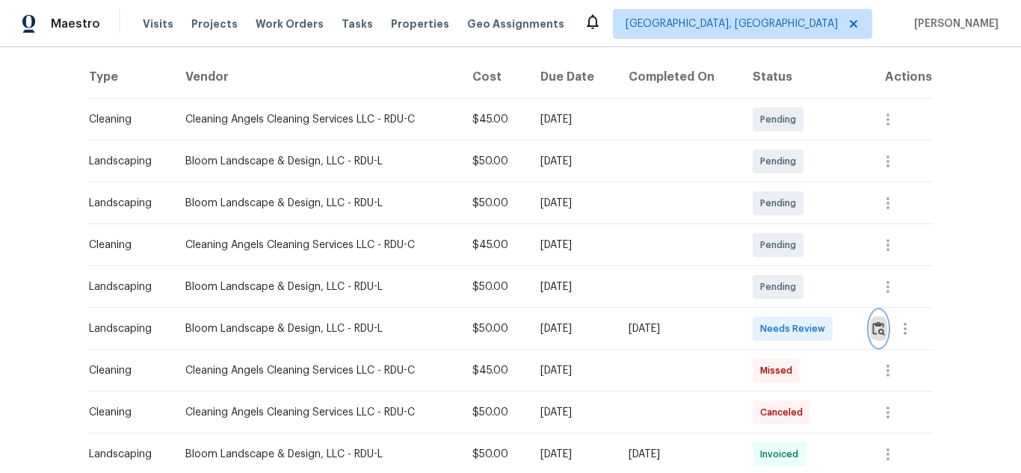
click at [873, 326] on img "button" at bounding box center [878, 328] width 13 height 14
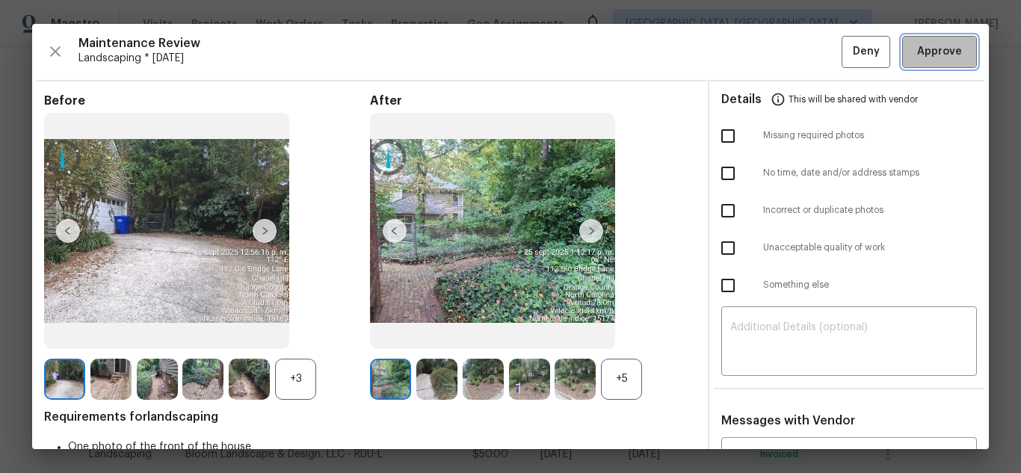
click at [929, 54] on span "Approve" at bounding box center [939, 52] width 45 height 19
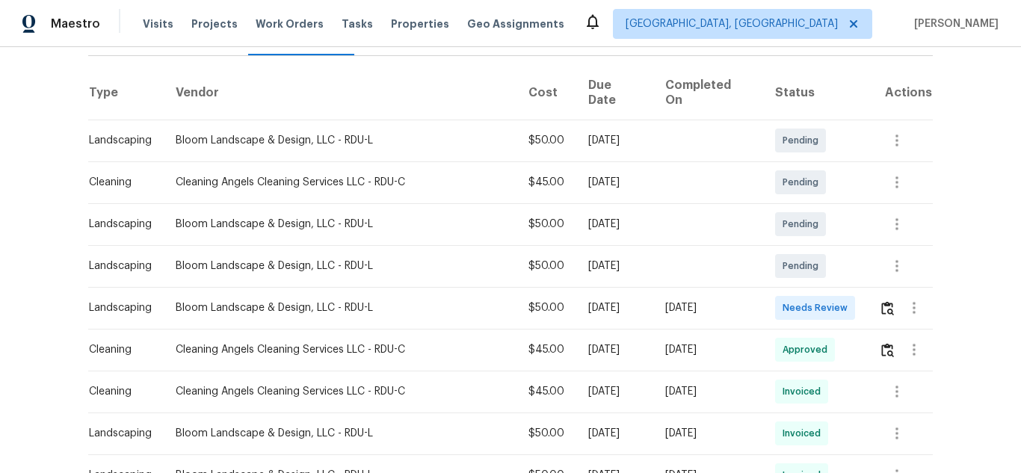
scroll to position [224, 0]
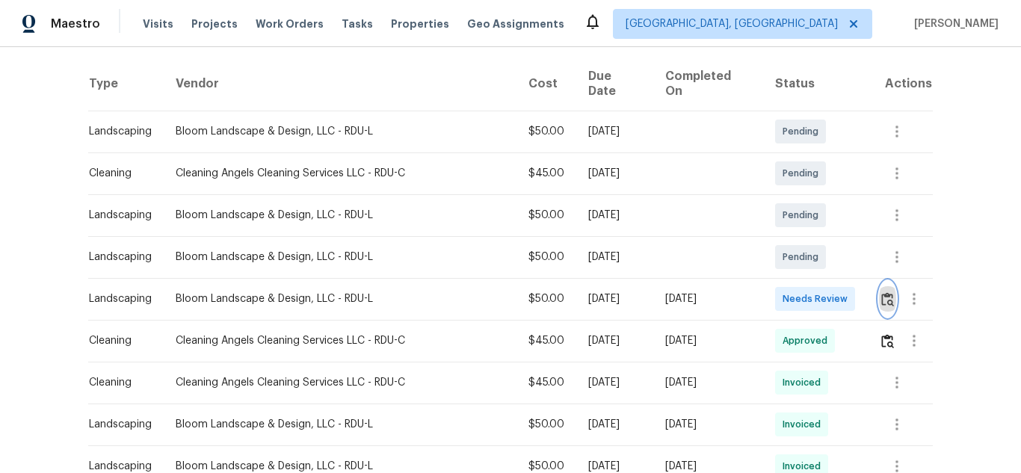
click at [881, 292] on img "button" at bounding box center [887, 299] width 13 height 14
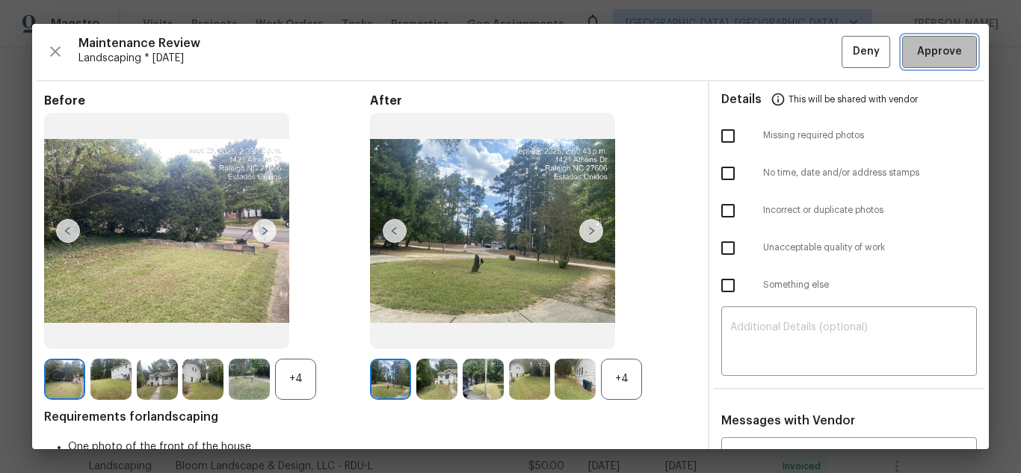
click at [929, 54] on span "Approve" at bounding box center [939, 52] width 45 height 19
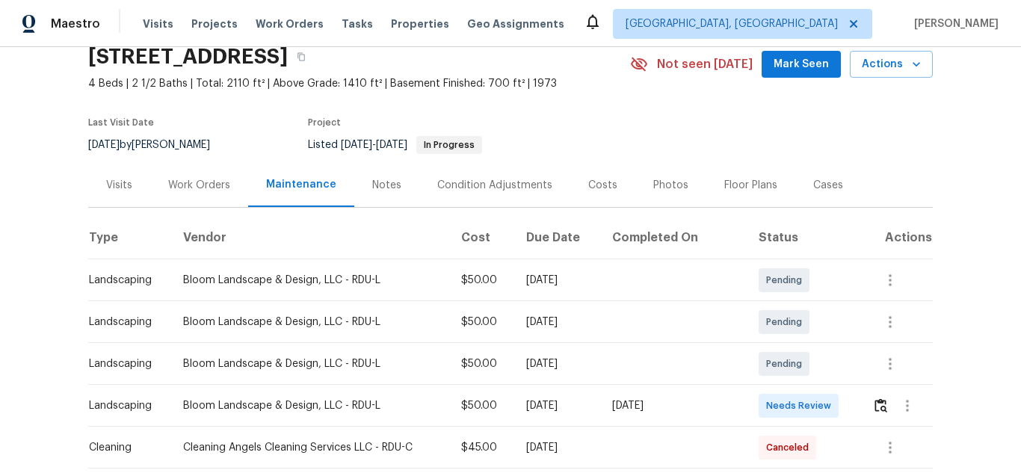
scroll to position [224, 0]
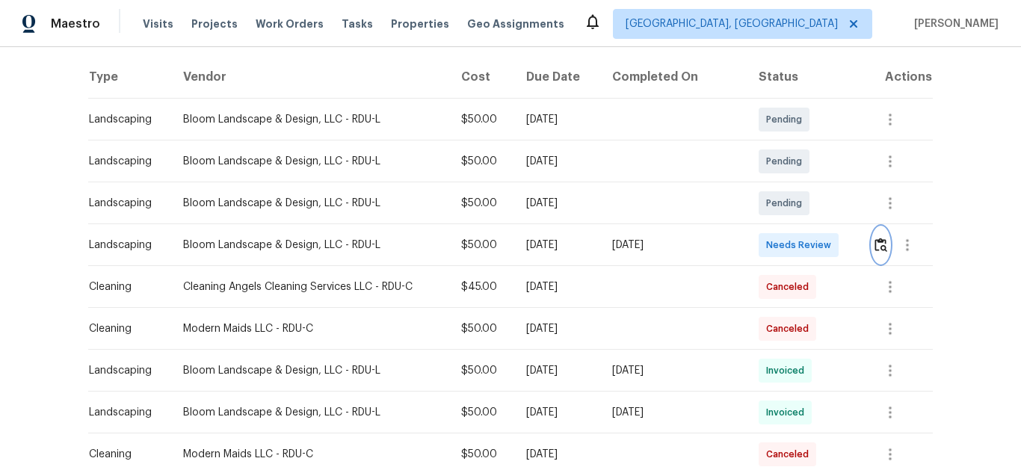
click at [881, 244] on img "button" at bounding box center [881, 245] width 13 height 14
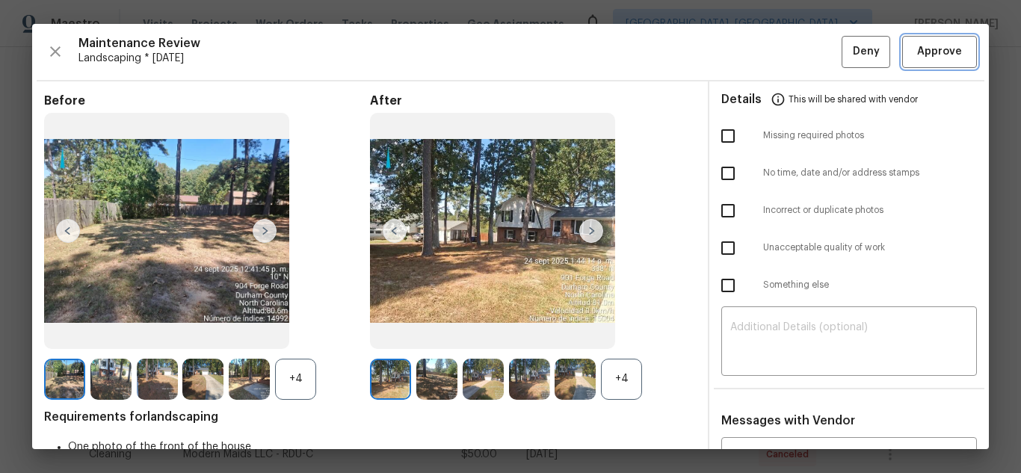
click at [929, 54] on span "Approve" at bounding box center [939, 52] width 45 height 19
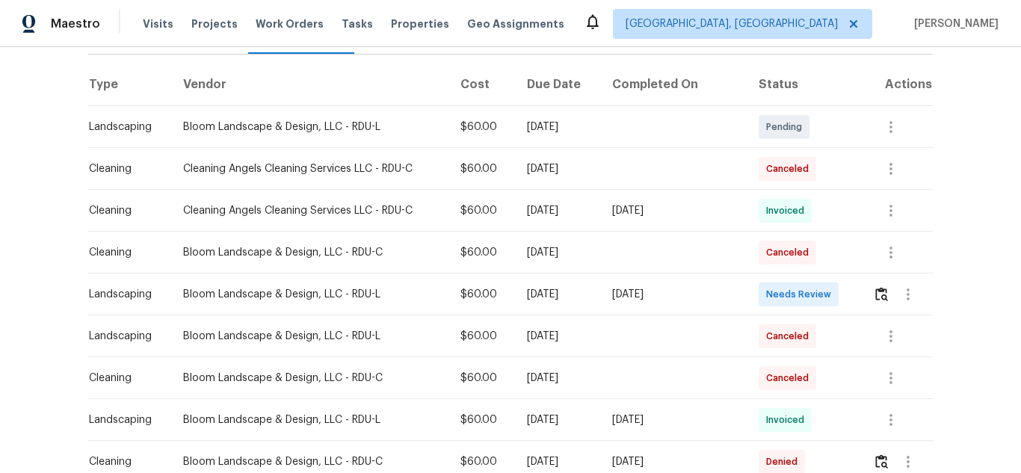
scroll to position [224, 0]
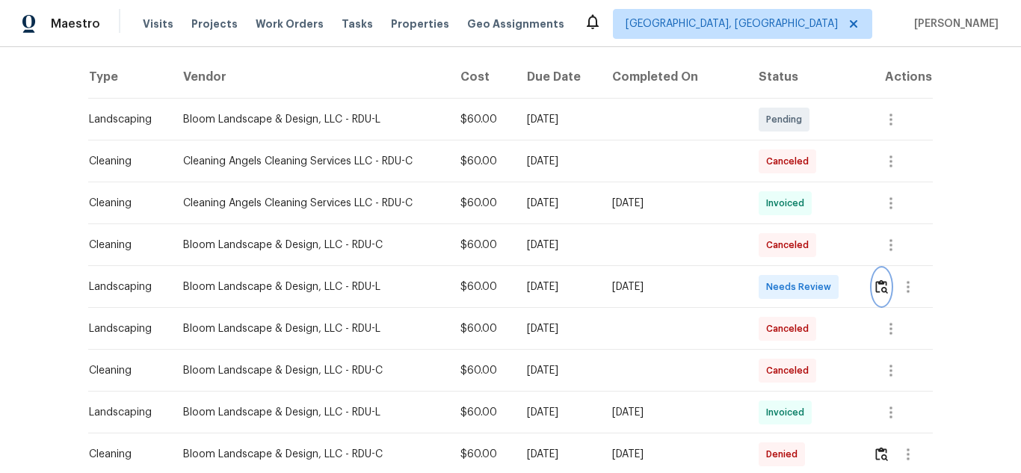
click at [875, 283] on img "button" at bounding box center [881, 287] width 13 height 14
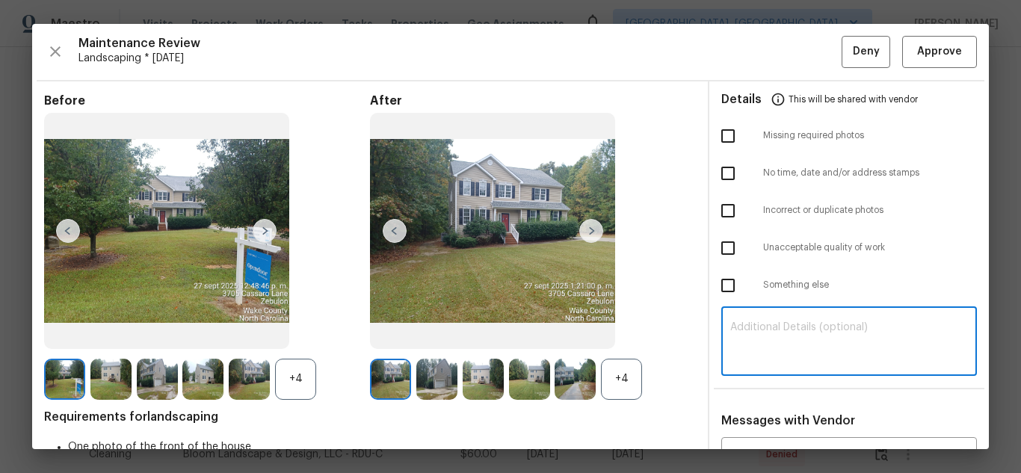
click at [787, 359] on textarea at bounding box center [849, 343] width 238 height 42
paste textarea "Maintenance Audit Team: Hello! Unfortunately, this landscaping visit completed …"
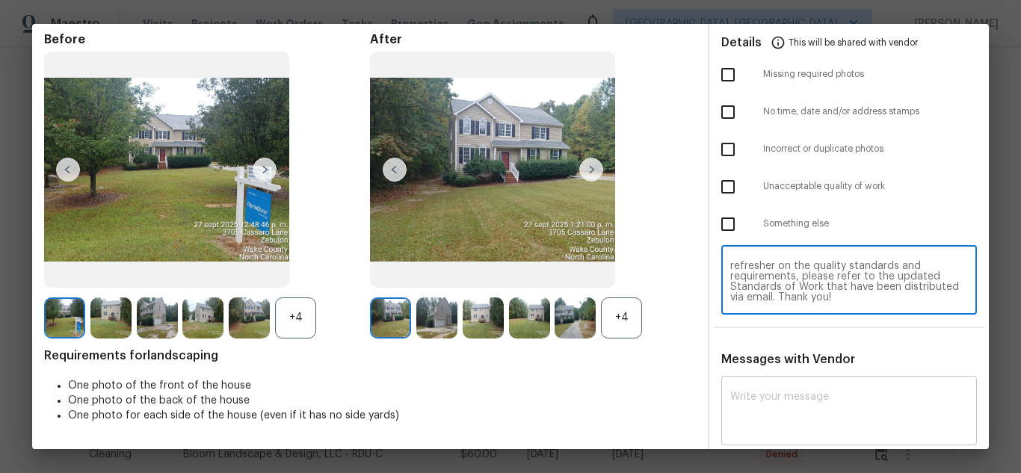
scroll to position [102, 0]
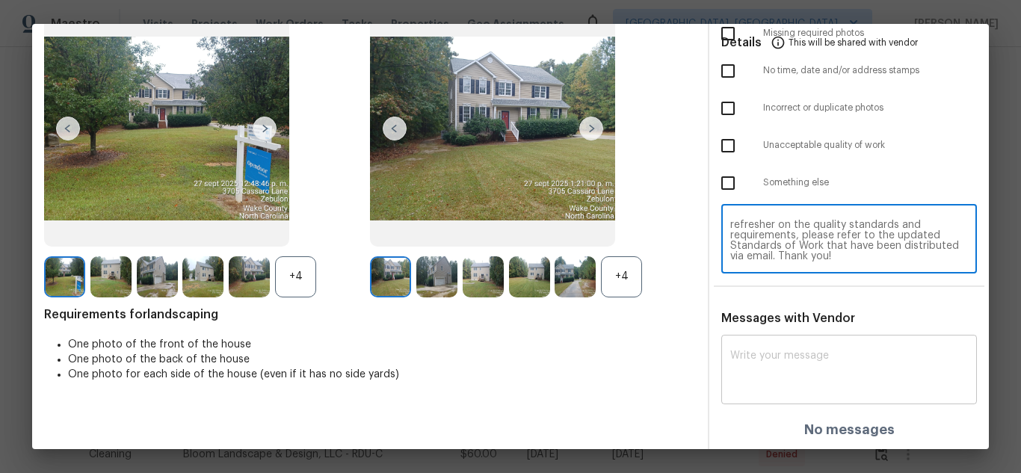
type textarea "Maintenance Audit Team: Hello! Unfortunately, this landscaping visit completed …"
click at [809, 355] on textarea at bounding box center [849, 372] width 238 height 42
paste textarea "Maintenance Audit Team: Hello! Unfortunately, this landscaping visit completed …"
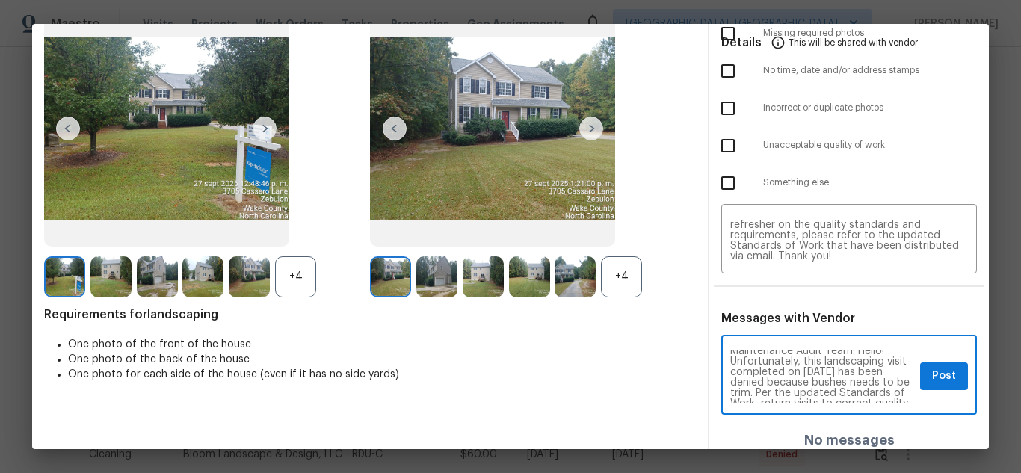
scroll to position [0, 0]
type textarea "Maintenance Audit Team: Hello! Unfortunately, this landscaping visit completed …"
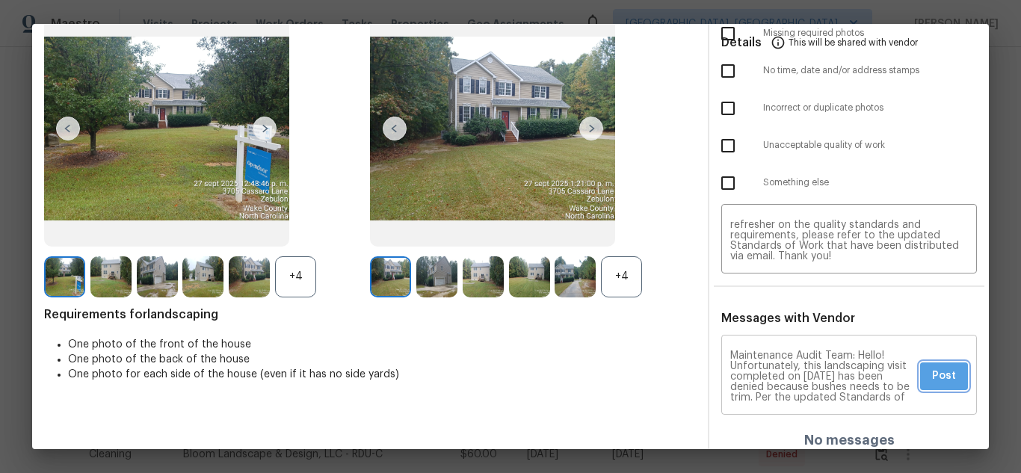
click at [937, 374] on span "Post" at bounding box center [944, 376] width 24 height 19
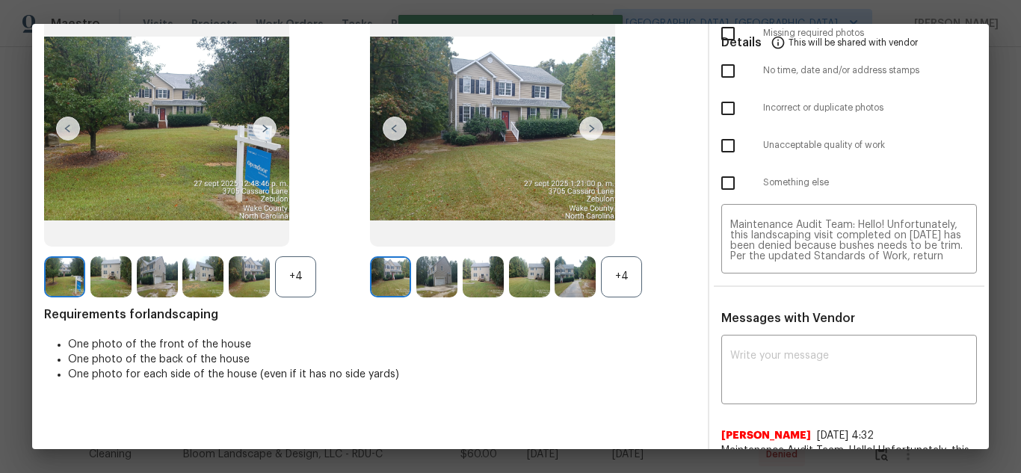
click at [722, 144] on input "checkbox" at bounding box center [727, 145] width 31 height 31
checkbox input "true"
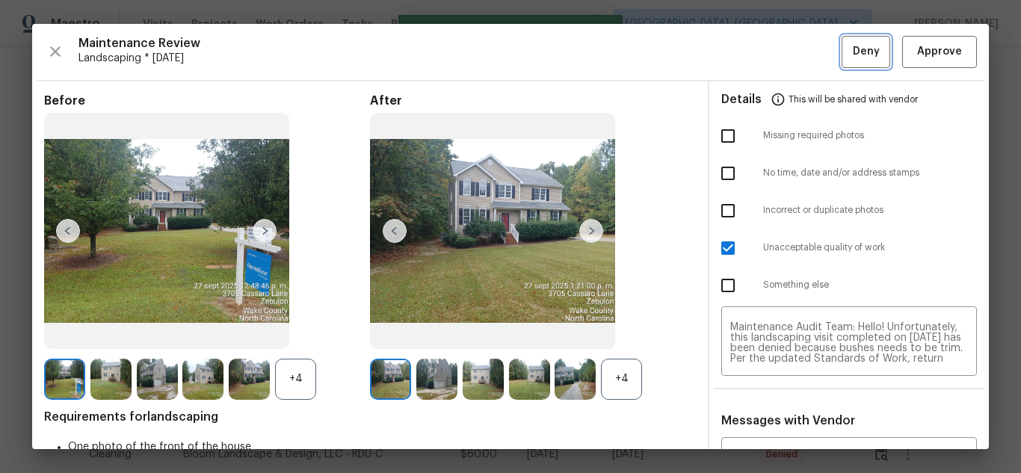
click at [856, 56] on span "Deny" at bounding box center [866, 52] width 27 height 19
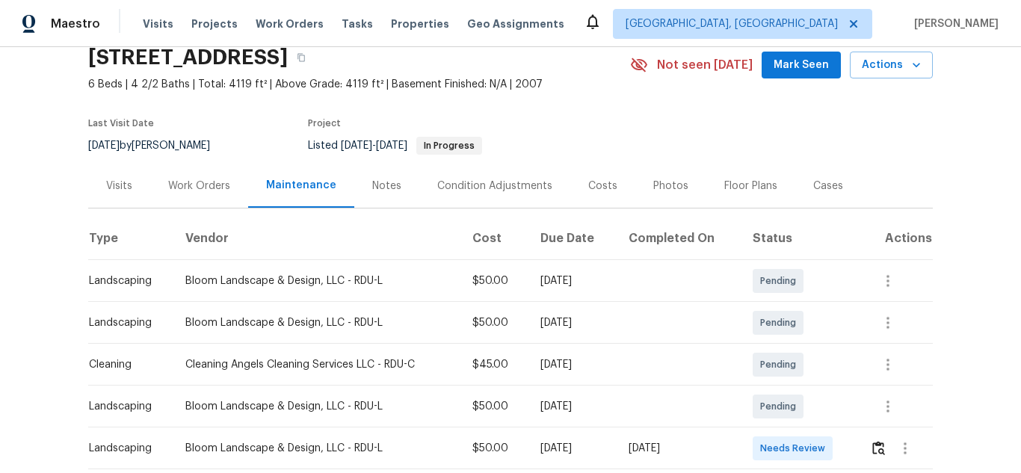
scroll to position [149, 0]
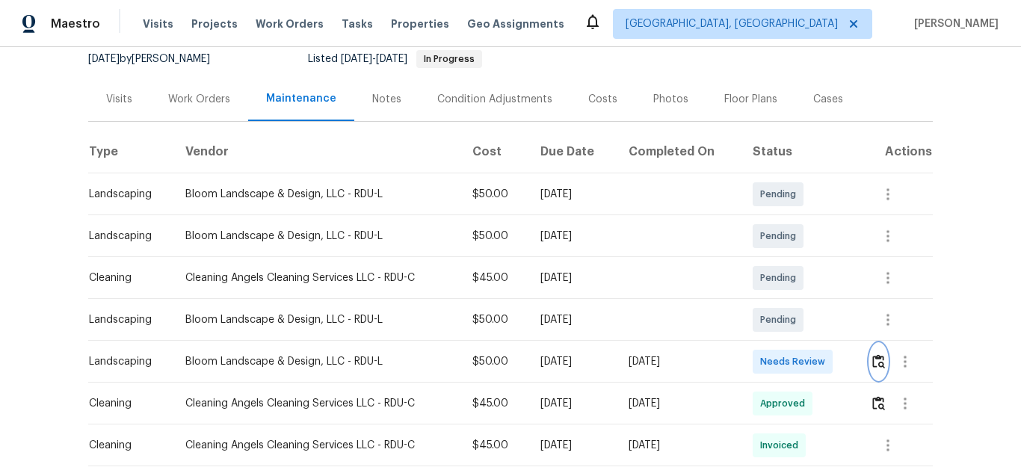
click at [881, 365] on img "button" at bounding box center [878, 361] width 13 height 14
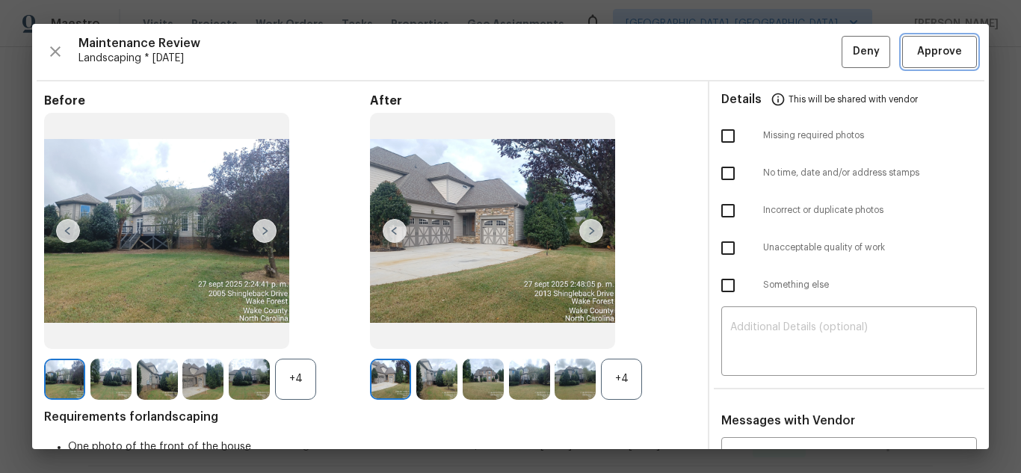
click at [927, 43] on span "Approve" at bounding box center [939, 52] width 45 height 19
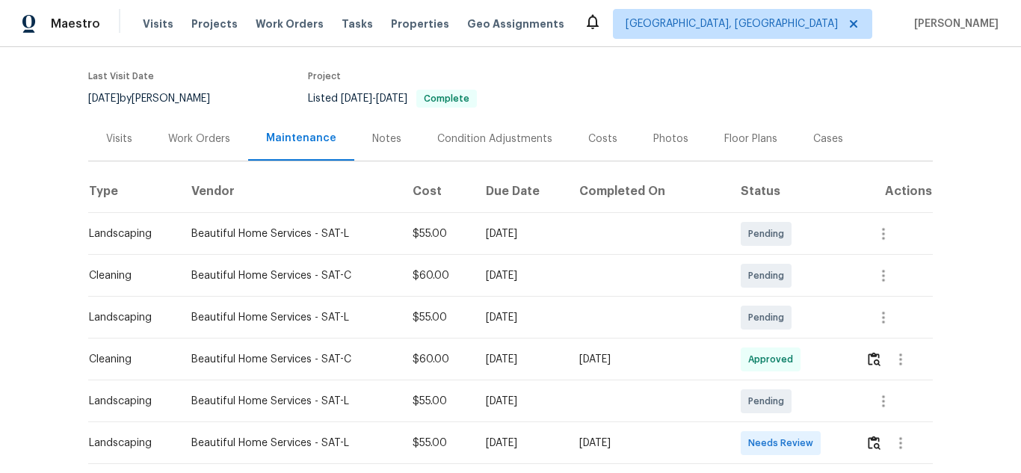
scroll to position [224, 0]
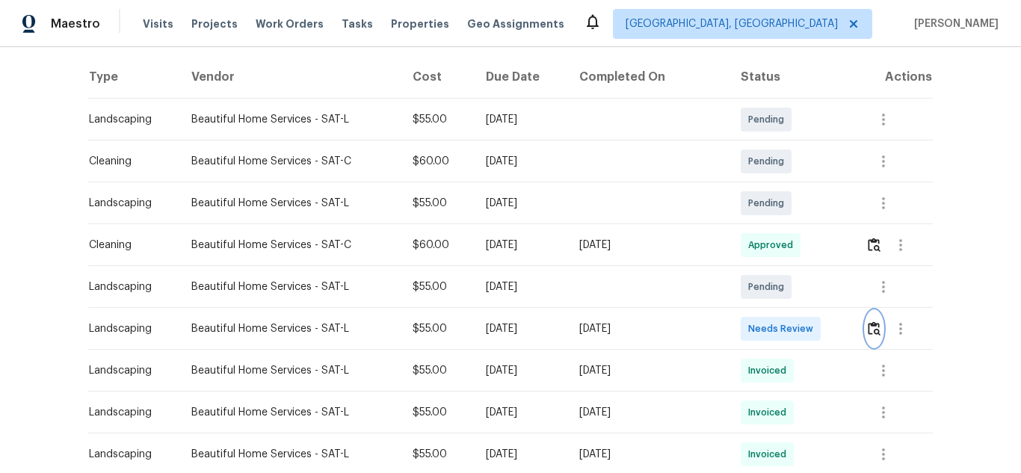
click at [876, 327] on button "button" at bounding box center [874, 329] width 17 height 36
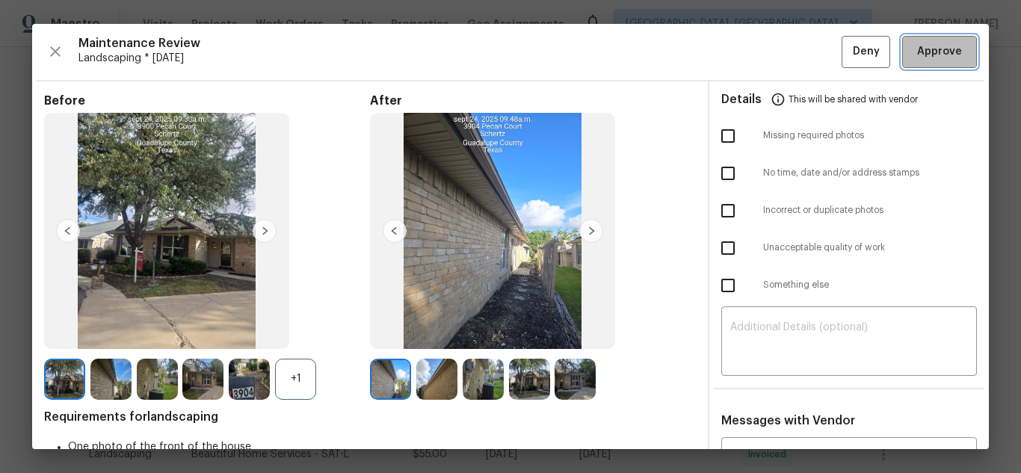
drag, startPoint x: 940, startPoint y: 43, endPoint x: 890, endPoint y: 61, distance: 52.9
click at [940, 45] on span "Approve" at bounding box center [939, 52] width 45 height 19
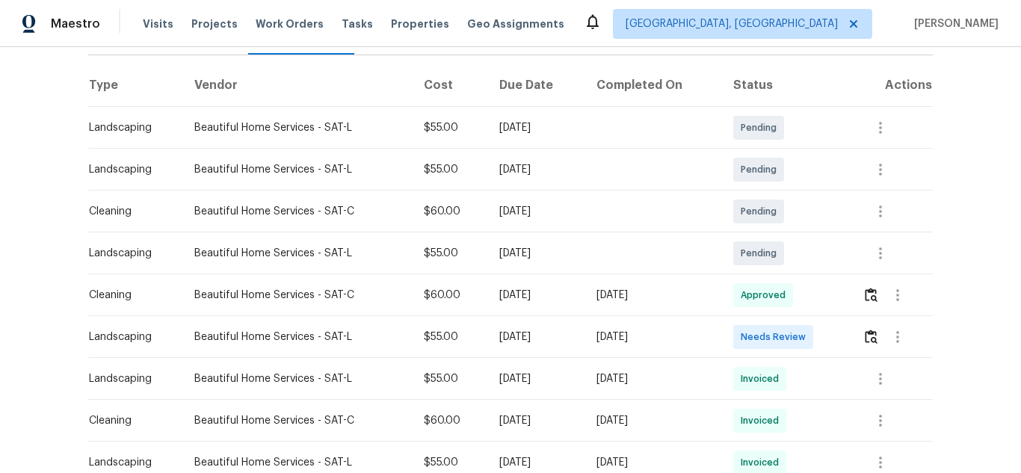
scroll to position [224, 0]
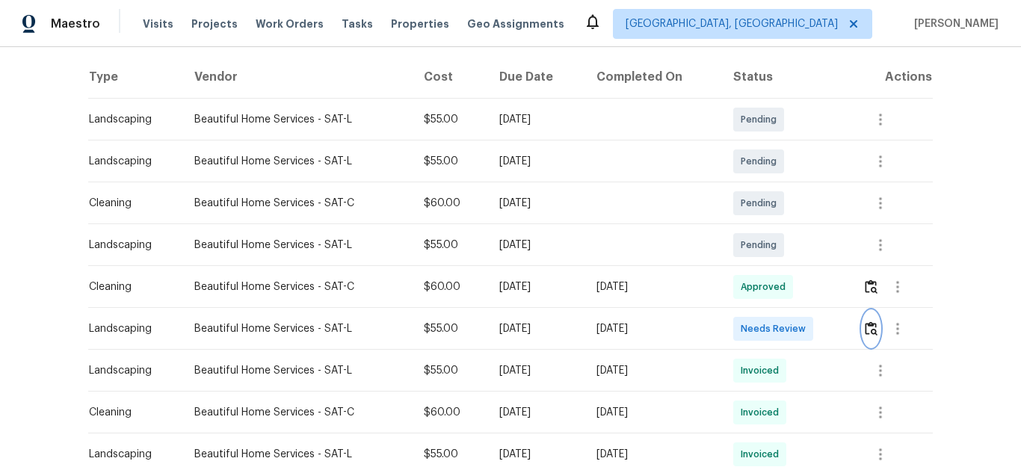
click at [869, 321] on button "button" at bounding box center [871, 329] width 17 height 36
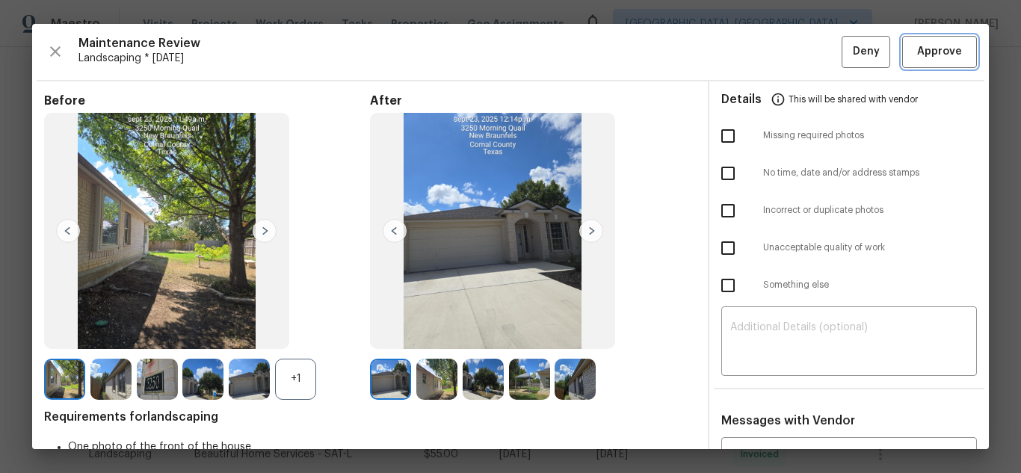
click at [917, 52] on span "Approve" at bounding box center [939, 52] width 45 height 19
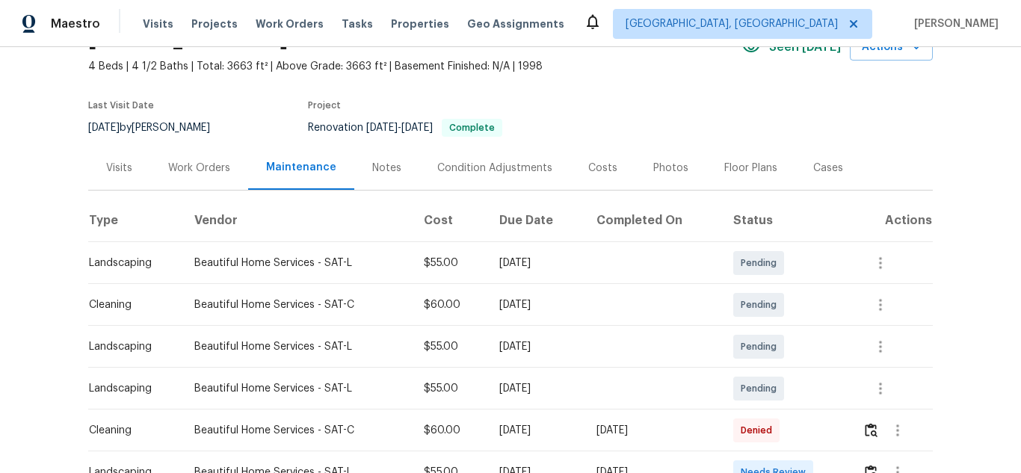
scroll to position [202, 0]
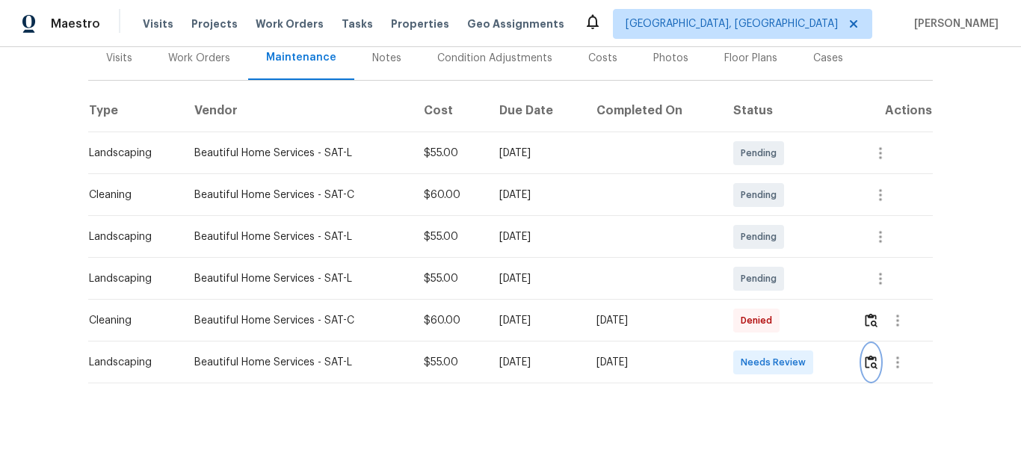
click at [868, 355] on img "button" at bounding box center [871, 362] width 13 height 14
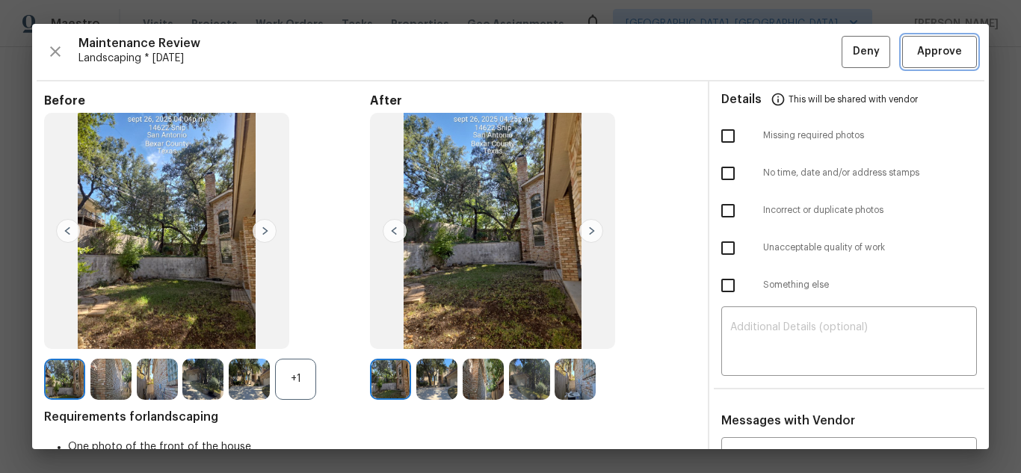
click at [917, 46] on span "Approve" at bounding box center [939, 52] width 45 height 19
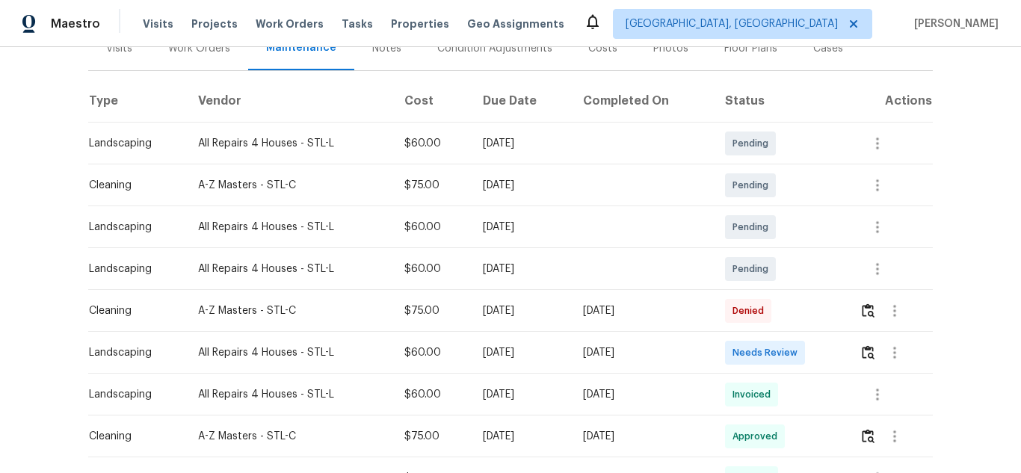
scroll to position [224, 0]
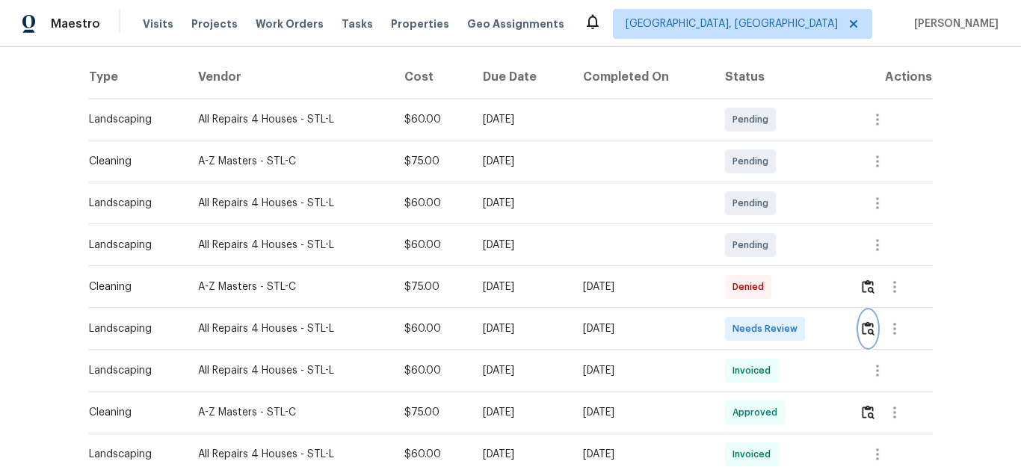
click at [866, 339] on button "button" at bounding box center [868, 329] width 17 height 36
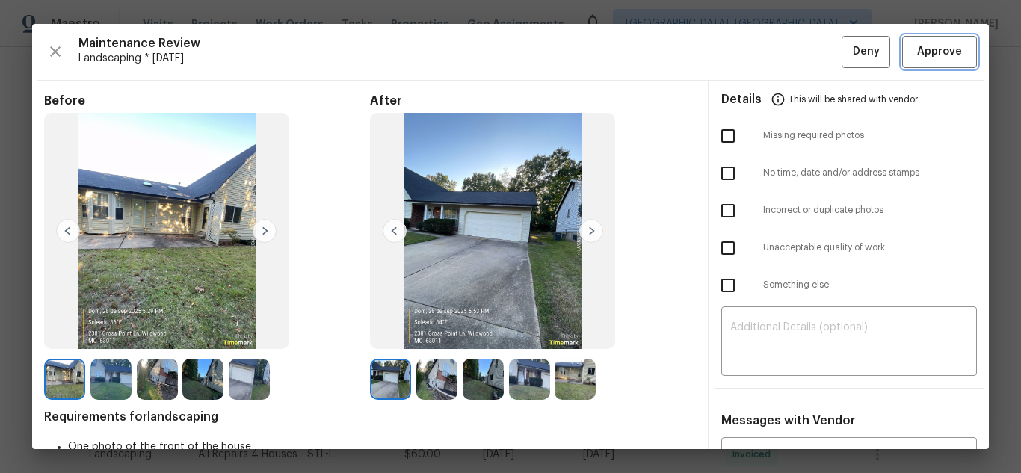
click at [921, 48] on span "Approve" at bounding box center [939, 52] width 45 height 19
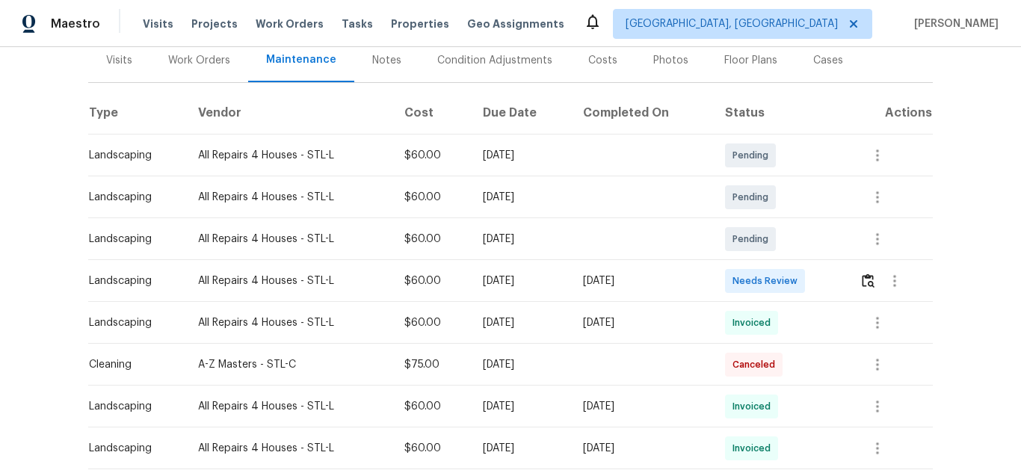
scroll to position [224, 0]
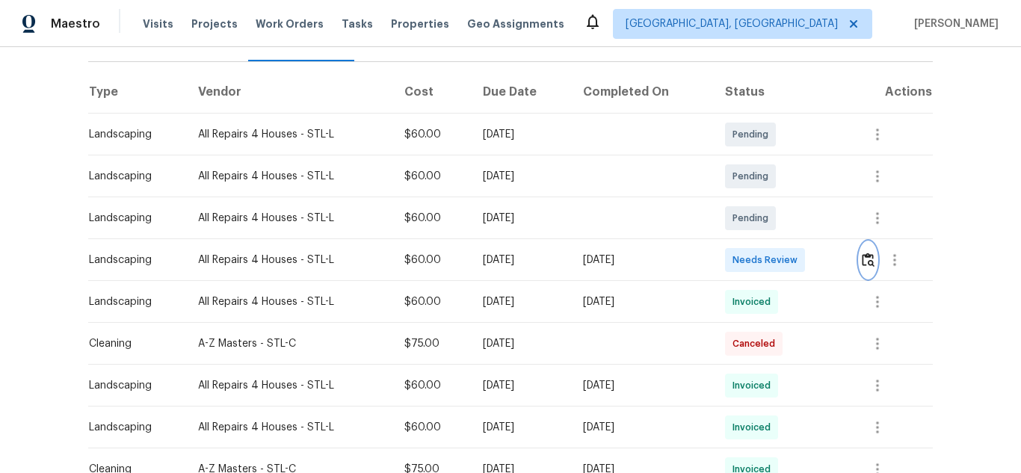
click at [863, 242] on button "button" at bounding box center [868, 260] width 17 height 36
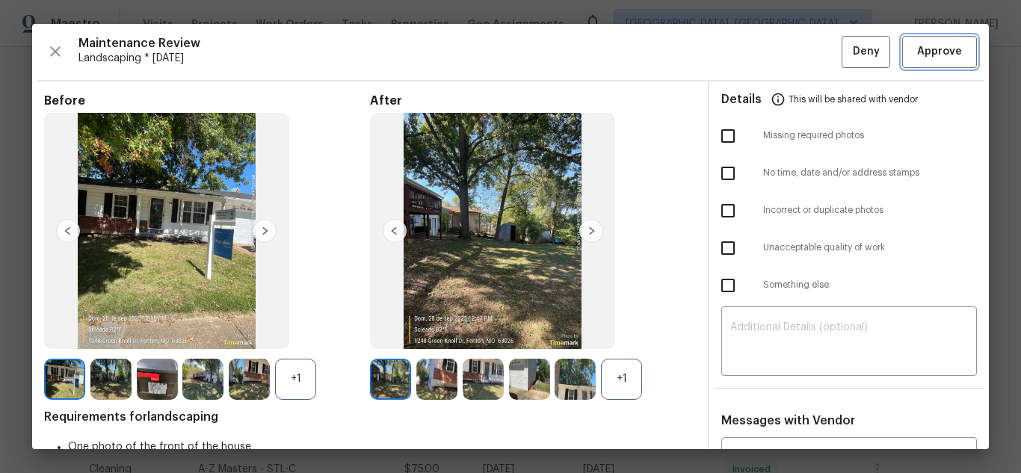
click at [925, 51] on span "Approve" at bounding box center [939, 52] width 45 height 19
